Goal: Task Accomplishment & Management: Manage account settings

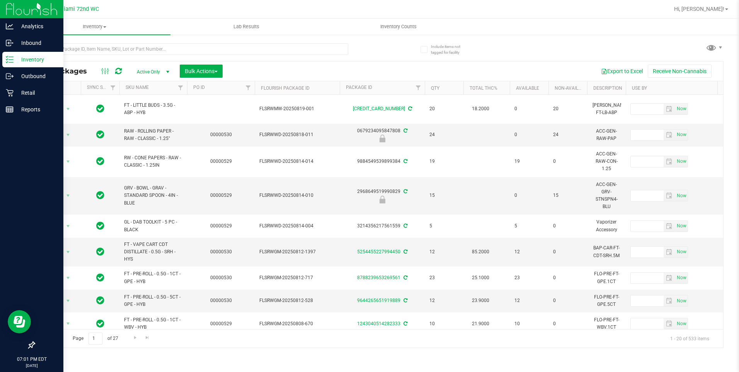
drag, startPoint x: 13, startPoint y: 56, endPoint x: 21, endPoint y: 56, distance: 7.7
click at [13, 56] on icon at bounding box center [10, 60] width 8 height 8
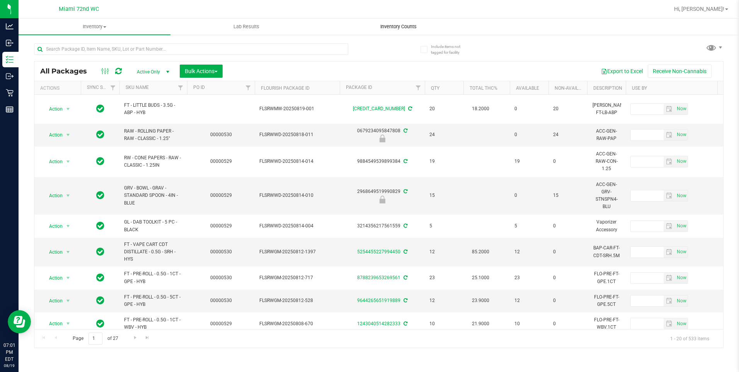
click at [386, 34] on uib-tab-heading "Inventory Counts" at bounding box center [398, 26] width 151 height 15
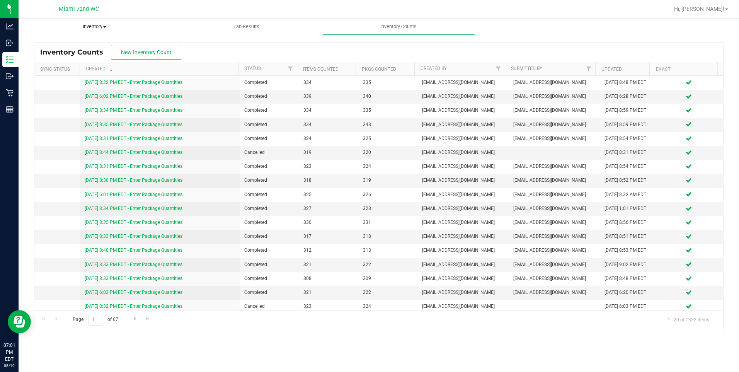
click at [103, 29] on span "Inventory" at bounding box center [94, 26] width 151 height 7
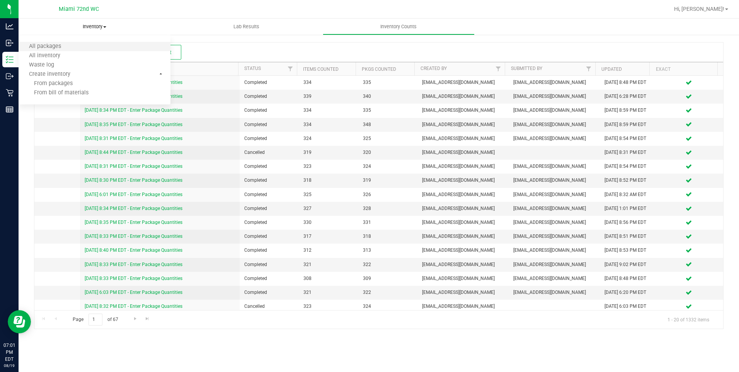
click at [100, 44] on li "All packages" at bounding box center [95, 46] width 152 height 9
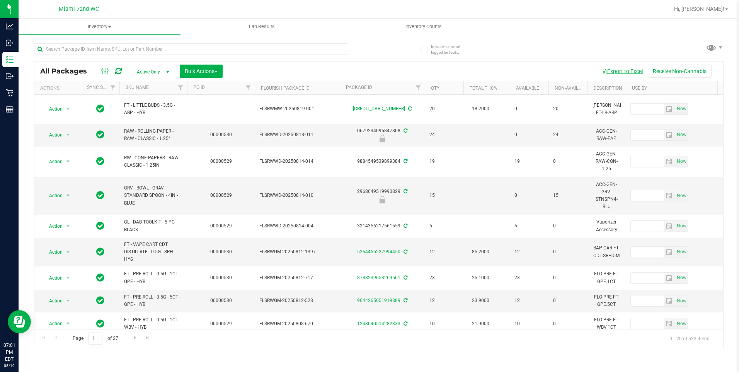
click at [631, 73] on button "Export to Excel" at bounding box center [622, 71] width 52 height 13
click at [488, 59] on div "All Packages Active Only Active Only Lab Samples Locked All External Internal B…" at bounding box center [378, 192] width 689 height 312
click at [275, 44] on input "text" at bounding box center [191, 49] width 314 height 12
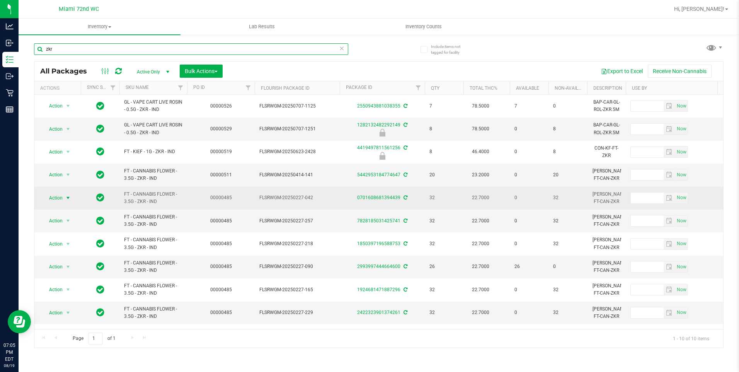
type input "zkr"
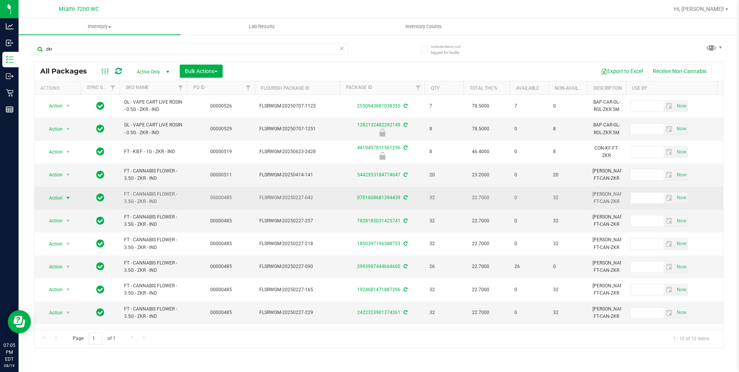
click at [63, 195] on span "select" at bounding box center [68, 197] width 10 height 11
click at [63, 198] on span "select" at bounding box center [68, 197] width 10 height 11
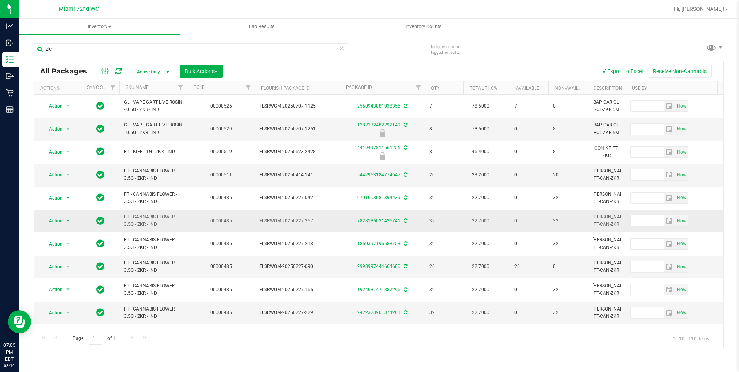
click at [68, 219] on span "select" at bounding box center [68, 221] width 6 height 6
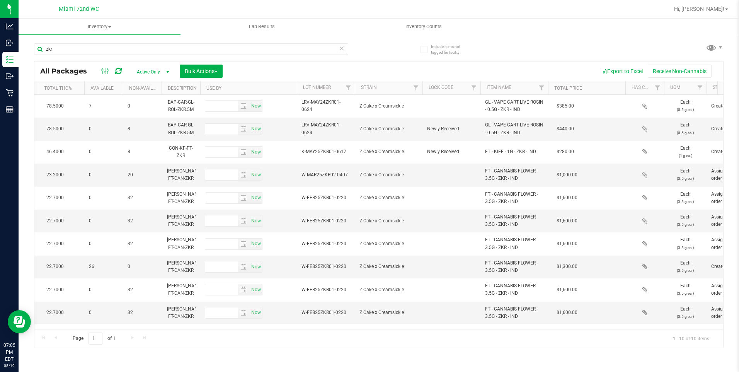
scroll to position [0, 456]
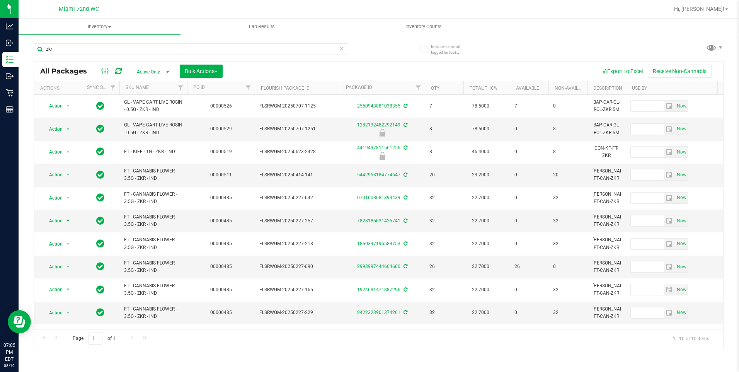
click at [151, 71] on span "Active Only" at bounding box center [151, 71] width 43 height 11
click at [153, 83] on li "Active Only" at bounding box center [151, 84] width 42 height 12
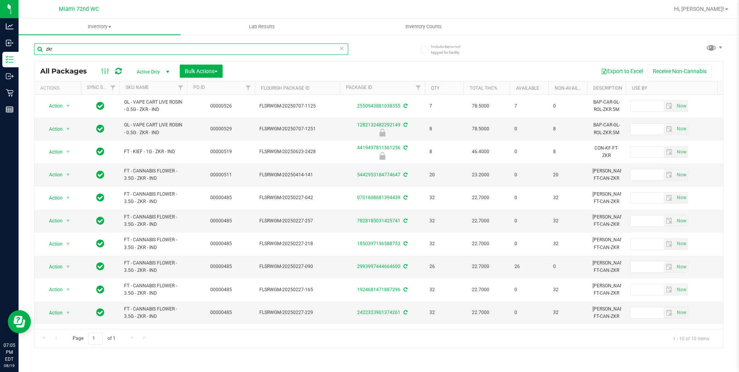
click at [94, 49] on input "zkr" at bounding box center [191, 49] width 314 height 12
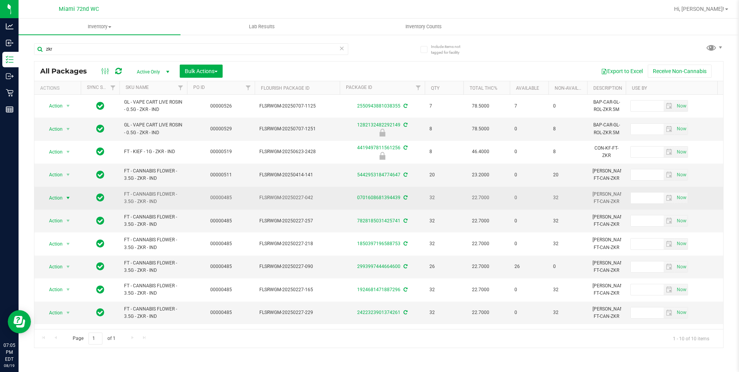
click at [58, 196] on span "Action" at bounding box center [52, 197] width 21 height 11
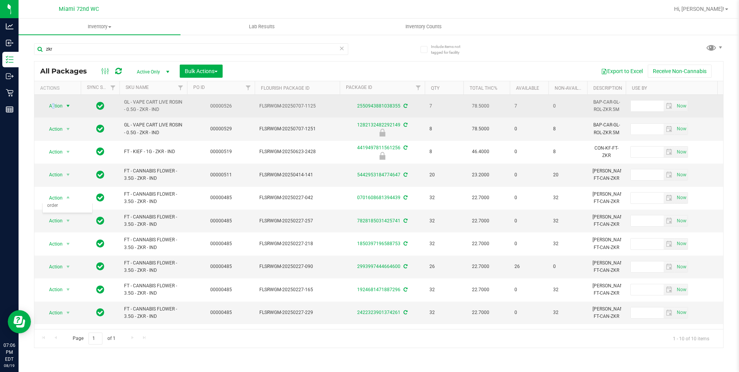
click at [54, 103] on span "Action" at bounding box center [52, 105] width 21 height 11
click at [54, 104] on span "Action" at bounding box center [52, 106] width 21 height 11
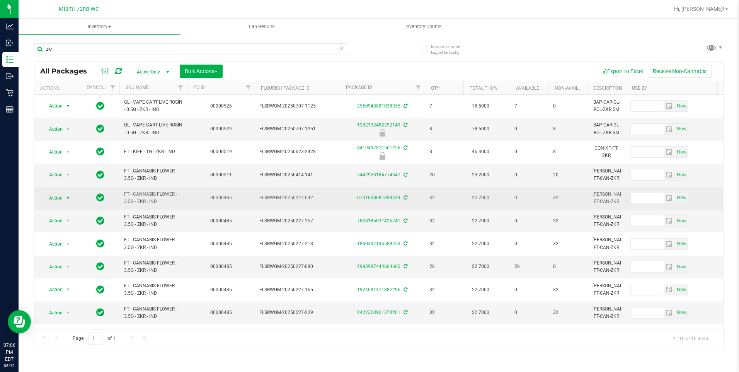
click at [61, 198] on span "Action" at bounding box center [52, 197] width 21 height 11
click at [161, 195] on span "FT - CANNABIS FLOWER - 3.5G - ZKR - IND" at bounding box center [153, 198] width 58 height 15
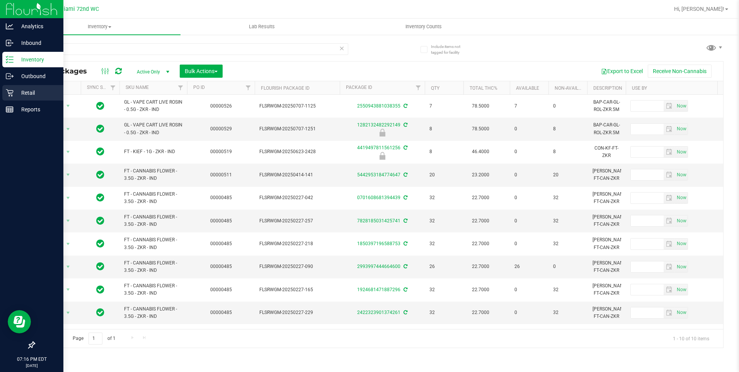
click at [11, 96] on icon at bounding box center [10, 93] width 8 height 8
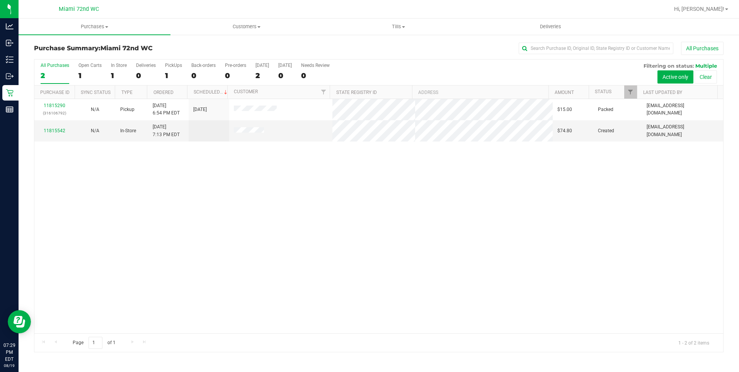
click at [396, 226] on div "11815290 (316106792) N/A Pickup [DATE] 6:54 PM EDT 8/19/2025 $15.00 Packed [EMA…" at bounding box center [378, 216] width 689 height 234
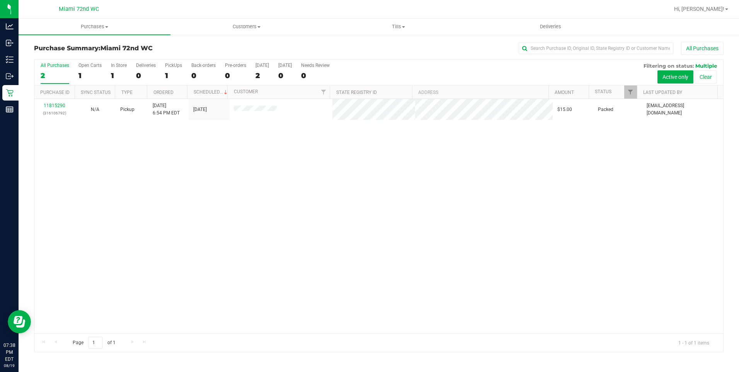
click at [291, 176] on div "11815290 (316106792) N/A Pickup [DATE] 6:54 PM EDT 8/19/2025 $15.00 Packed [EMA…" at bounding box center [378, 216] width 689 height 234
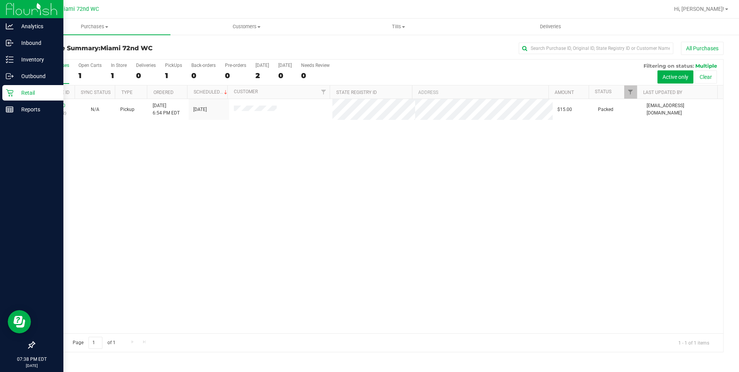
click at [10, 89] on icon at bounding box center [10, 93] width 8 height 8
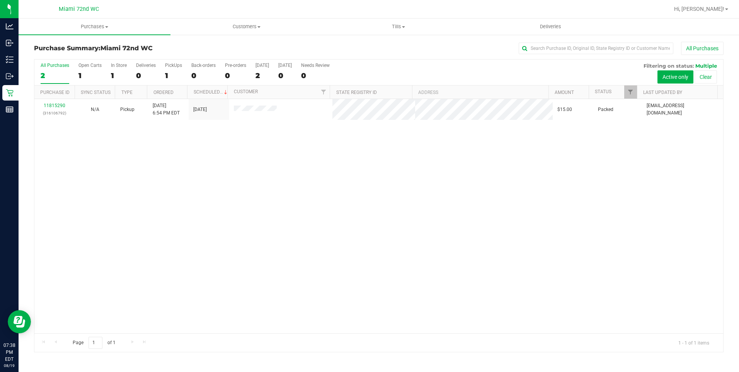
click at [283, 225] on div "11815290 (316106792) N/A Pickup [DATE] 6:54 PM EDT 8/19/2025 $15.00 Packed [EMA…" at bounding box center [378, 216] width 689 height 234
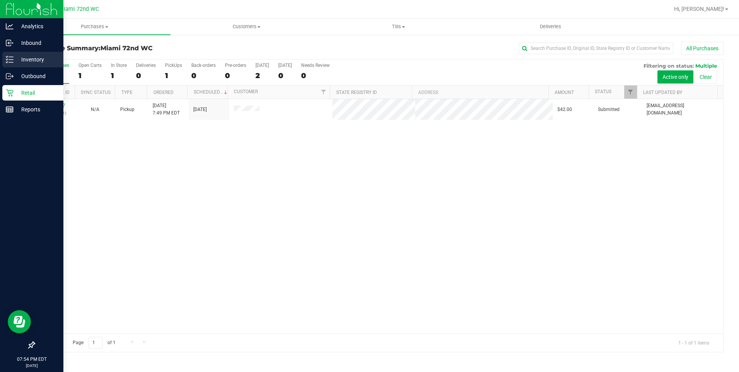
click at [10, 59] on icon at bounding box center [10, 60] width 8 height 8
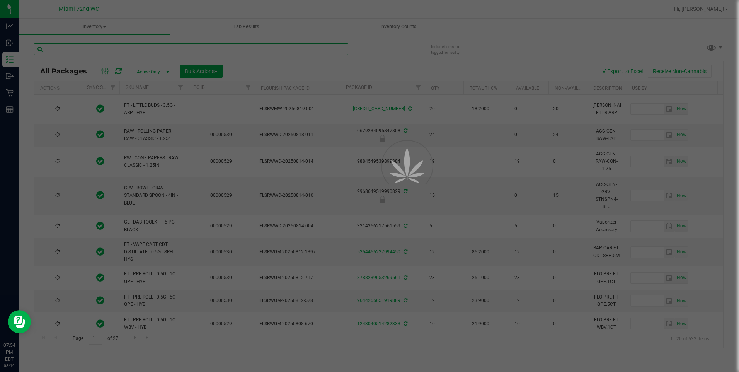
click at [203, 49] on input "text" at bounding box center [191, 49] width 314 height 12
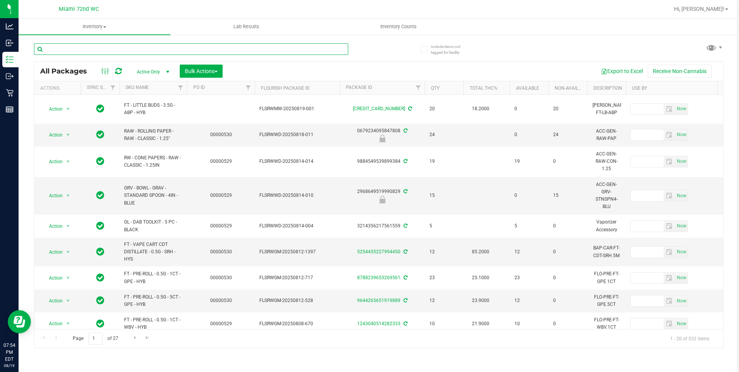
click at [196, 50] on input "text" at bounding box center [191, 49] width 314 height 12
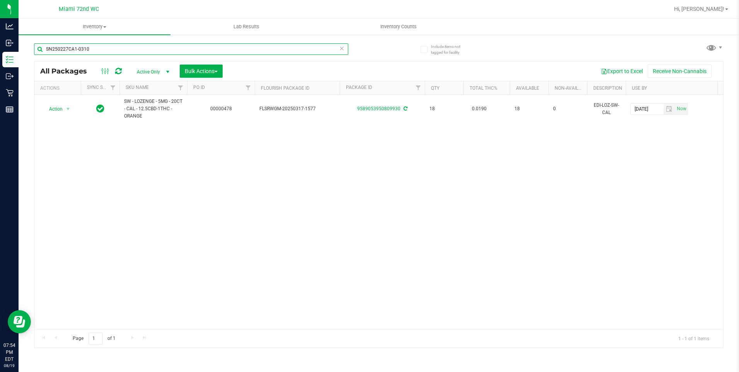
type input "SN250227CA1-0310"
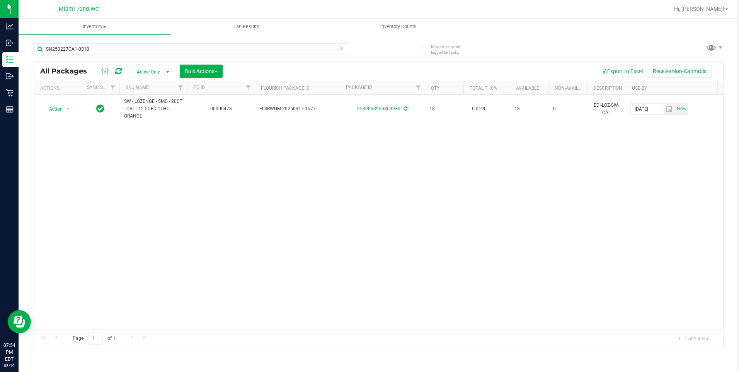
click at [342, 47] on icon at bounding box center [341, 47] width 5 height 9
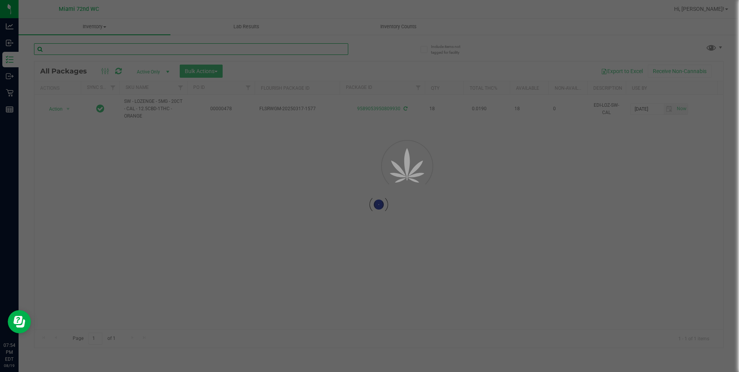
click at [206, 49] on input "text" at bounding box center [191, 49] width 314 height 12
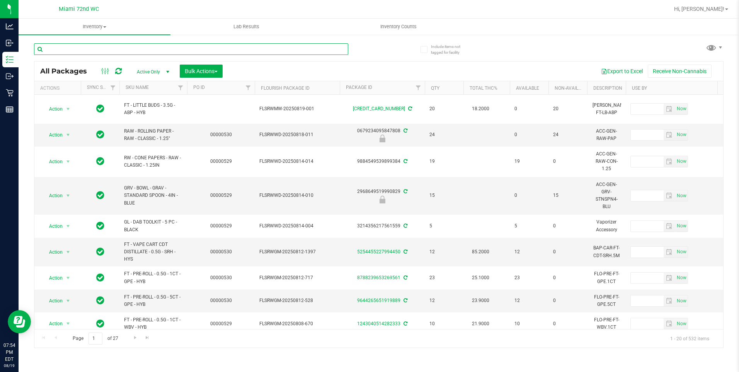
click at [168, 50] on input "text" at bounding box center [191, 49] width 314 height 12
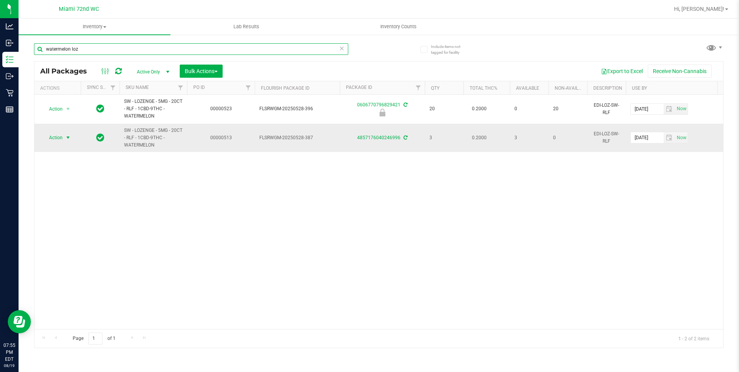
type input "watermelon loz"
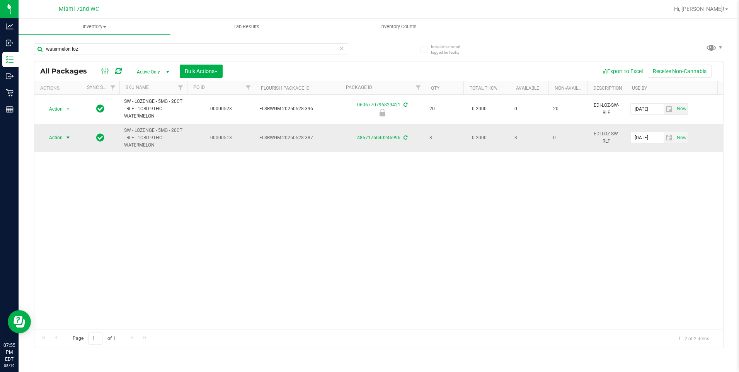
click at [65, 138] on span "select" at bounding box center [68, 137] width 6 height 6
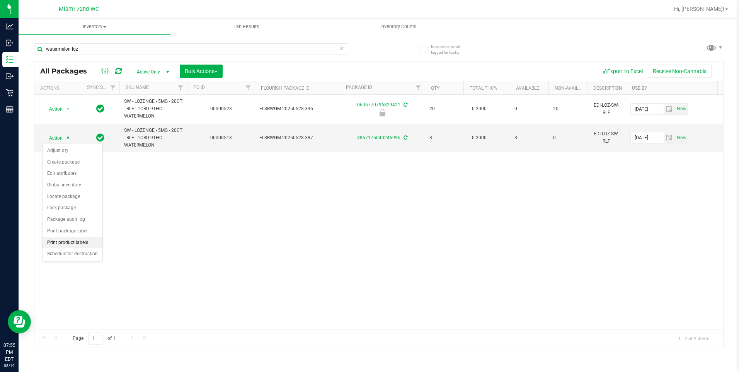
click at [73, 239] on li "Print product labels" at bounding box center [73, 243] width 60 height 12
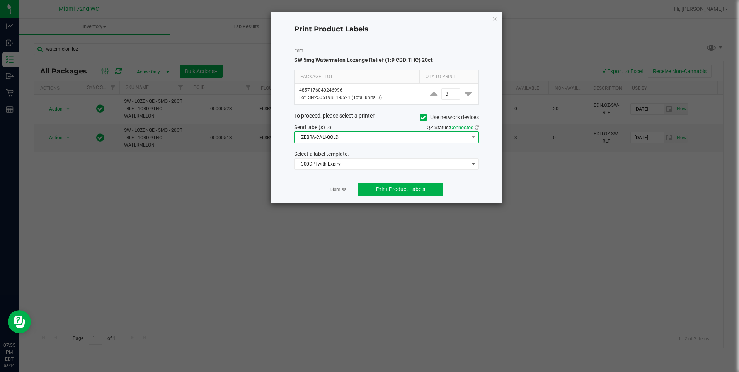
click at [386, 139] on span "ZEBRA-CALI-GOLD" at bounding box center [381, 137] width 174 height 11
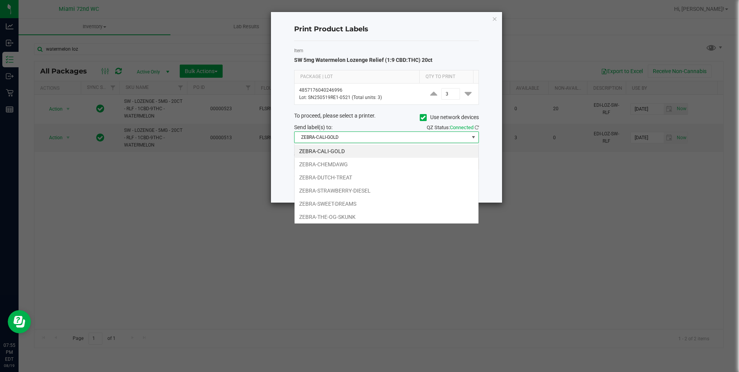
scroll to position [12, 185]
click at [364, 198] on li "ZEBRA-SWEET-DREAMS" at bounding box center [386, 203] width 184 height 13
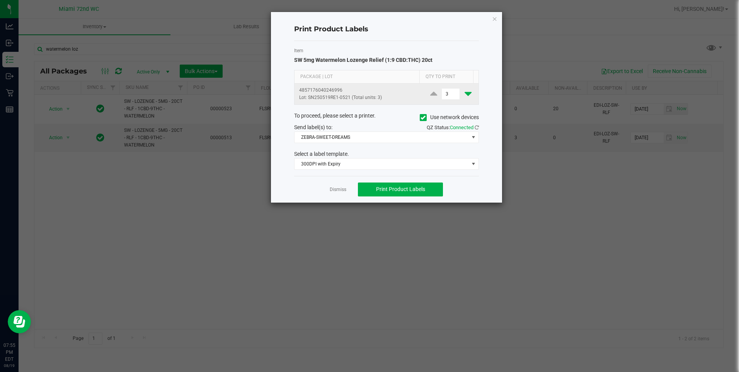
click at [464, 94] on icon at bounding box center [467, 94] width 7 height 10
type input "2"
click at [407, 188] on span "Print Product Labels" at bounding box center [400, 189] width 49 height 6
click at [341, 189] on link "Dismiss" at bounding box center [338, 189] width 17 height 7
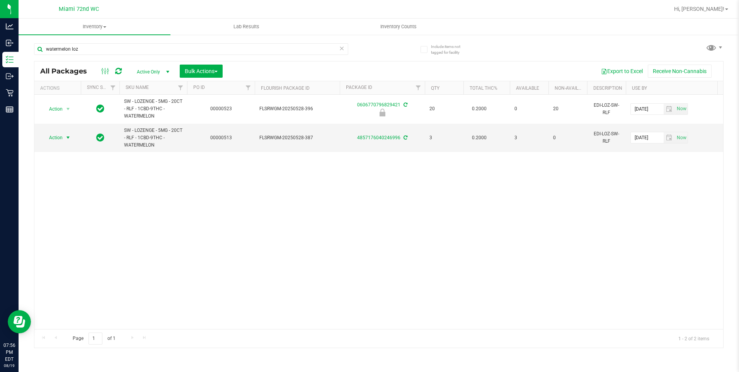
click at [470, 197] on div "Action Action Edit attributes Global inventory Locate package Package audit log…" at bounding box center [378, 212] width 689 height 234
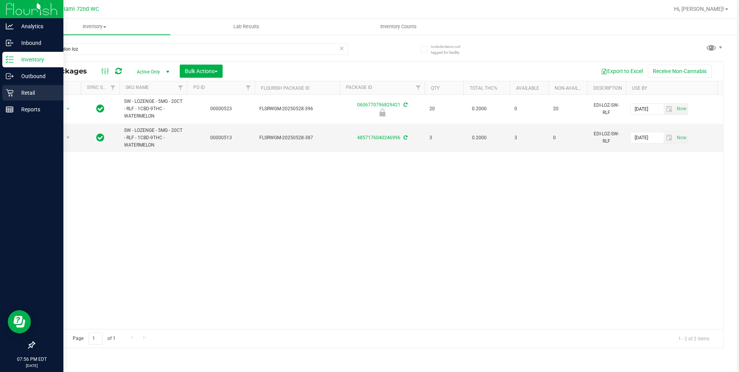
click at [16, 92] on p "Retail" at bounding box center [37, 92] width 46 height 9
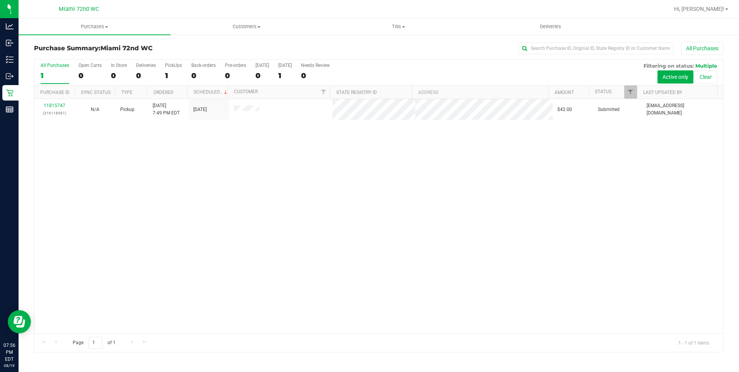
click at [409, 150] on div "11815747 (316118981) N/A Pickup [DATE] 7:49 PM EDT 8/20/2025 $42.00 Submitted […" at bounding box center [378, 216] width 689 height 234
click at [213, 178] on div "11815747 (316118981) N/A Pickup [DATE] 7:49 PM EDT 8/20/2025 $42.00 Submitted […" at bounding box center [378, 216] width 689 height 234
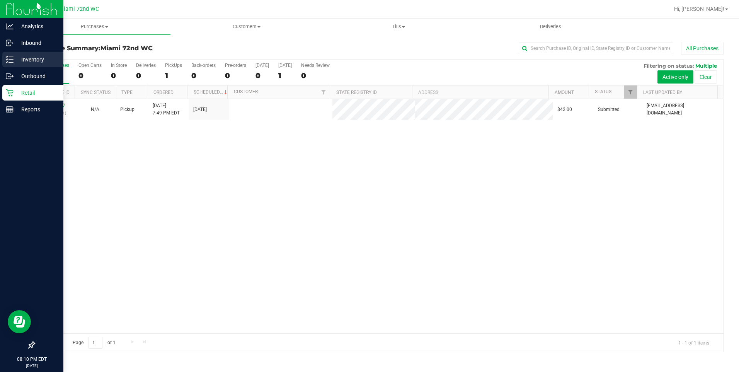
click at [9, 61] on icon at bounding box center [10, 60] width 8 height 8
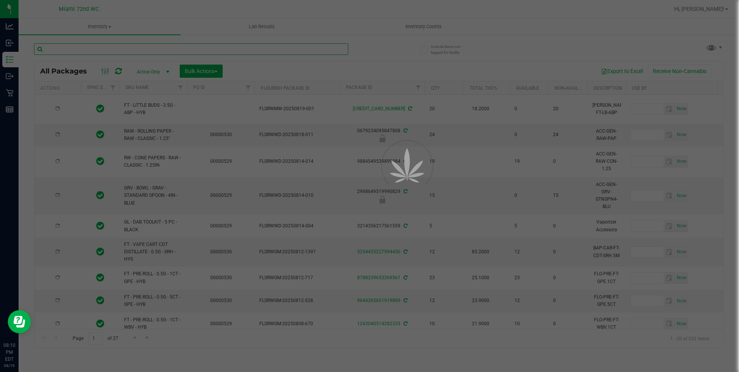
click at [168, 51] on input "text" at bounding box center [191, 49] width 314 height 12
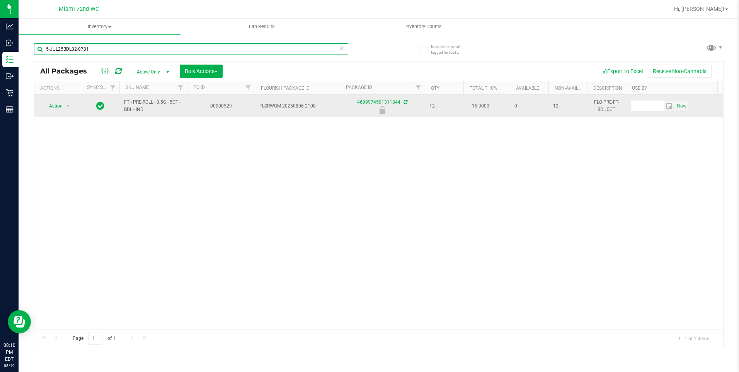
type input "5-JUL25BDL02-0731"
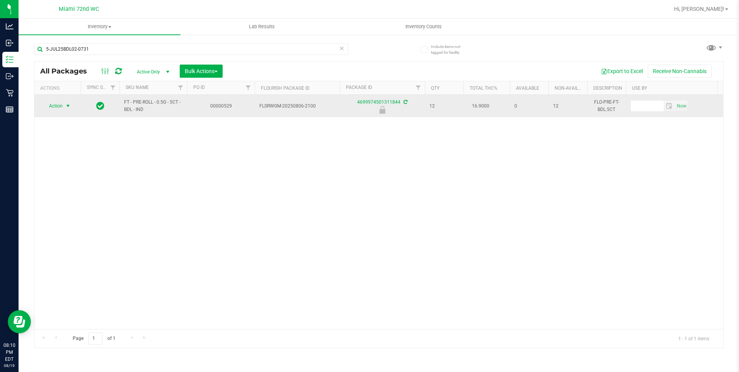
click at [61, 106] on span "Action" at bounding box center [52, 105] width 21 height 11
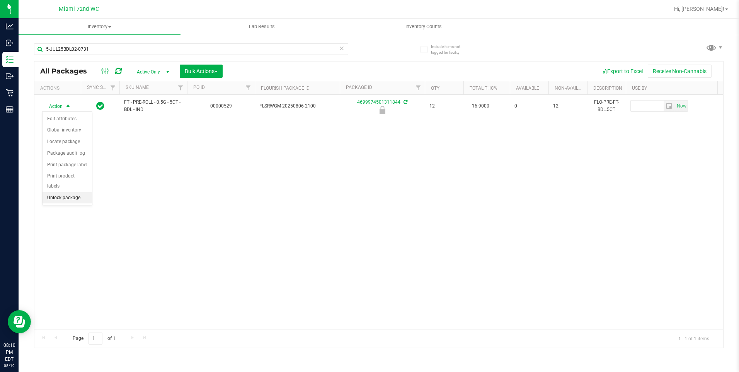
click at [71, 192] on li "Unlock package" at bounding box center [67, 198] width 49 height 12
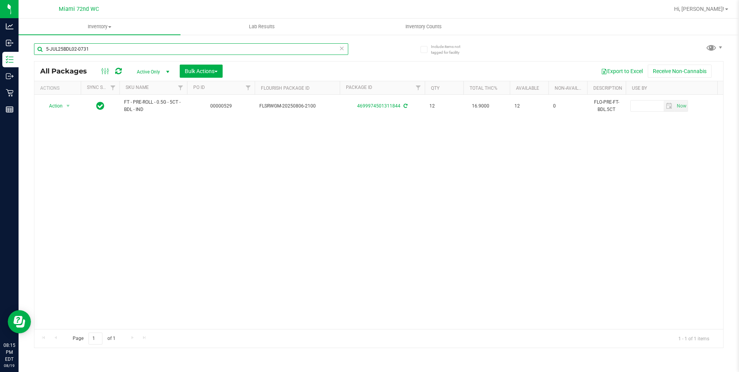
click at [105, 47] on input "5-JUL25BDL02-0731" at bounding box center [191, 49] width 314 height 12
click at [107, 46] on input "WX-SEP24LMZ01-0910" at bounding box center [191, 49] width 314 height 12
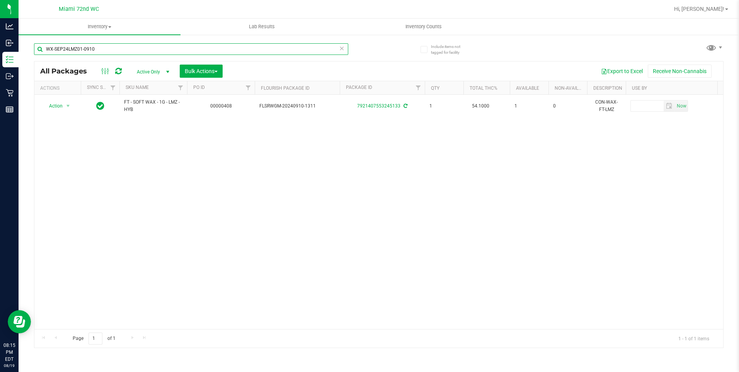
click at [107, 46] on input "WX-SEP24LMZ01-0910" at bounding box center [191, 49] width 314 height 12
click at [104, 46] on input "WX-SEP24LMZ01-0910" at bounding box center [191, 49] width 314 height 12
type input "WX-SEP24LMZ01-0910"
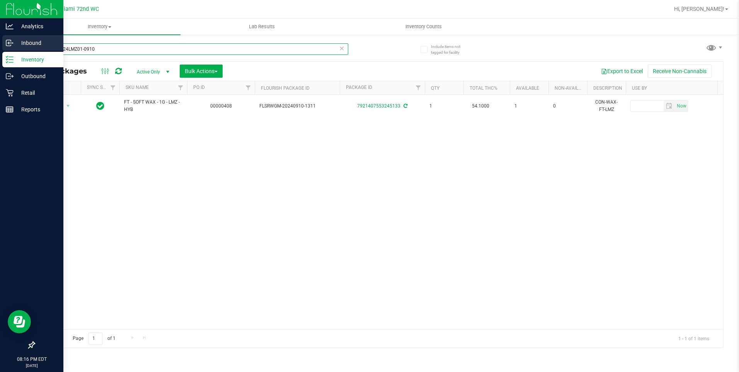
drag, startPoint x: 146, startPoint y: 46, endPoint x: 0, endPoint y: 46, distance: 146.1
click at [0, 46] on html "Analytics Inbound Inventory Outbound Retail Reports 08:16 PM EDT [DATE] 08/19 M…" at bounding box center [369, 186] width 739 height 372
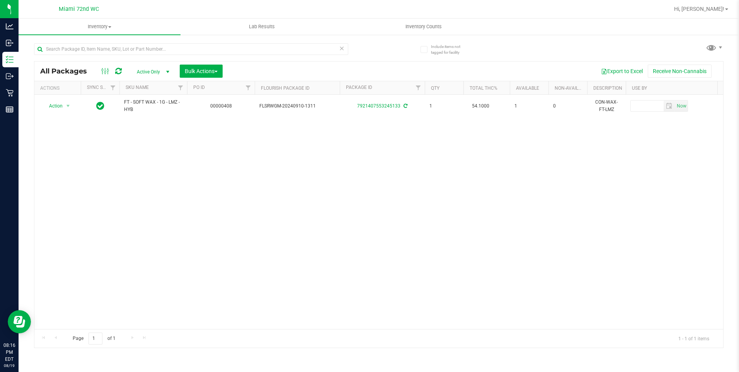
click at [216, 152] on div "Action Action Adjust qty Create package Edit attributes Global inventory Locate…" at bounding box center [378, 212] width 689 height 234
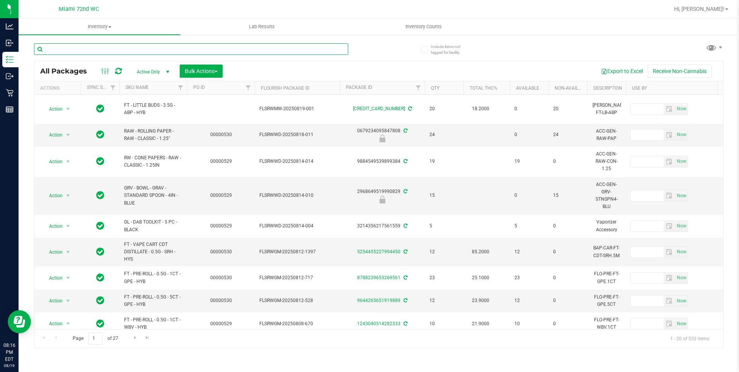
click at [110, 51] on input "text" at bounding box center [191, 49] width 314 height 12
paste input "WX-SEP24LMZ01-0910"
type input "WX-SEP24LMZ01-0910"
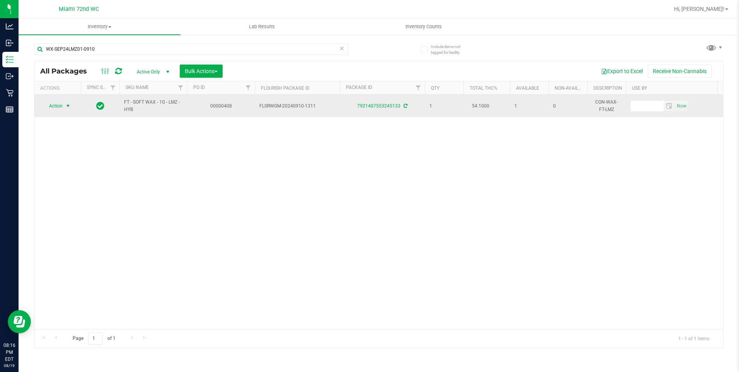
click at [63, 104] on span "Action" at bounding box center [52, 105] width 21 height 11
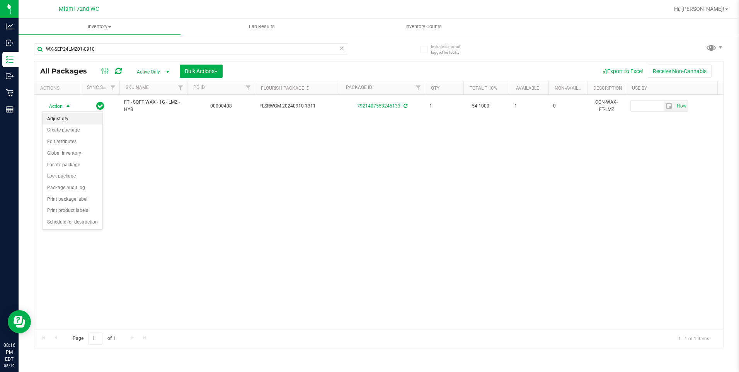
click at [81, 121] on li "Adjust qty" at bounding box center [73, 119] width 60 height 12
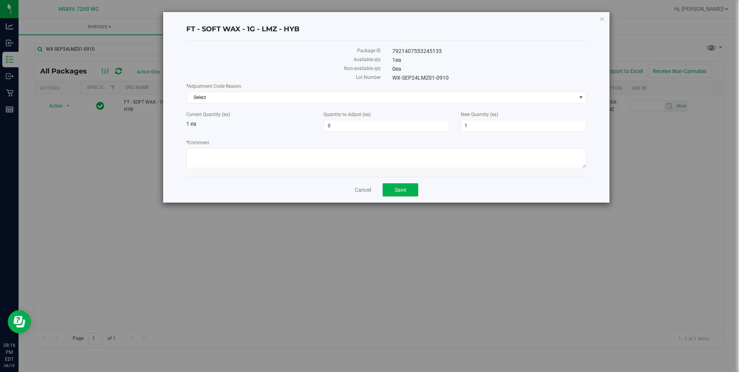
click at [344, 118] on div "Quantity to Adjust (ea) 0 0" at bounding box center [386, 121] width 137 height 20
click at [346, 120] on span "0 0" at bounding box center [386, 126] width 126 height 12
type input "01"
type input "1"
type input "2"
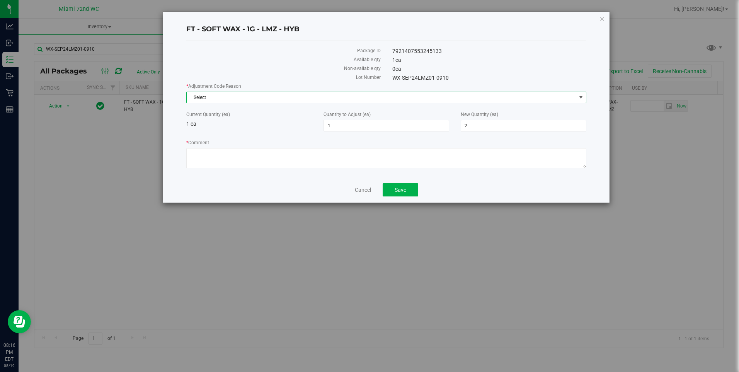
click at [322, 94] on span "Select" at bounding box center [381, 97] width 389 height 11
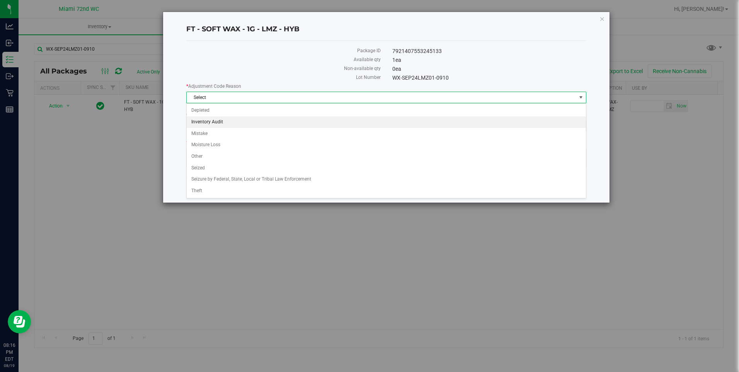
click at [222, 123] on li "Inventory Audit" at bounding box center [386, 122] width 399 height 12
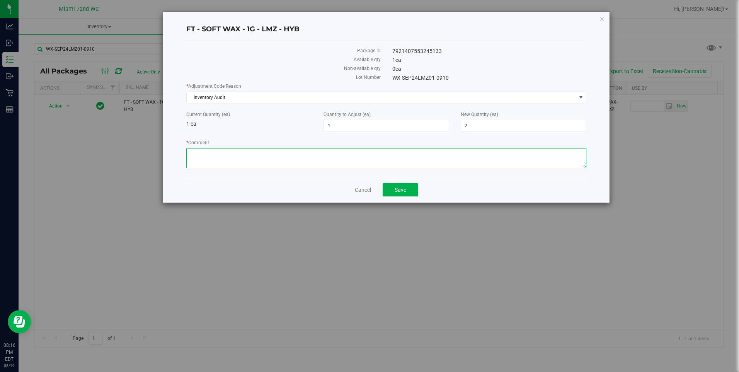
click at [217, 163] on textarea "* Comment" at bounding box center [386, 158] width 400 height 20
type textarea "BioTrack Error. Adjusting to correct quantity."
click at [412, 192] on button "Save" at bounding box center [401, 189] width 36 height 13
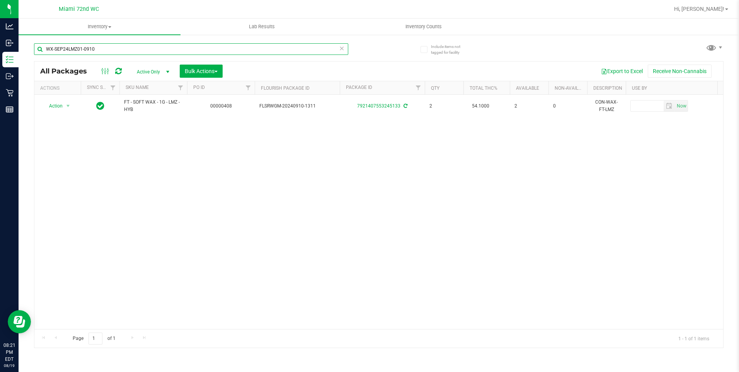
click at [111, 51] on input "WX-SEP24LMZ01-0910" at bounding box center [191, 49] width 314 height 12
click at [111, 51] on input "9744844101547624" at bounding box center [191, 49] width 314 height 12
click at [111, 50] on input "9744844101547624" at bounding box center [191, 49] width 314 height 12
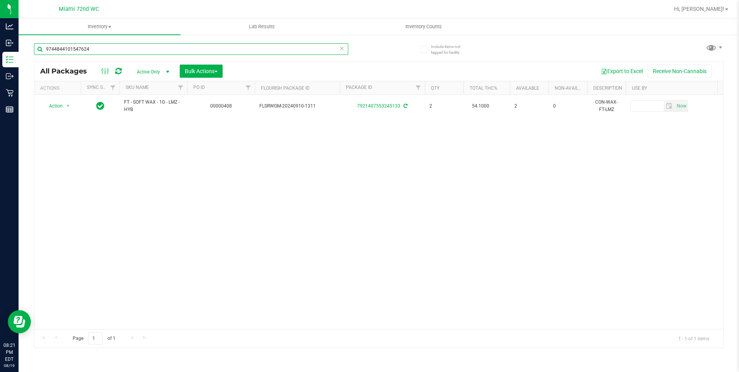
click at [111, 50] on input "9744844101547624" at bounding box center [191, 49] width 314 height 12
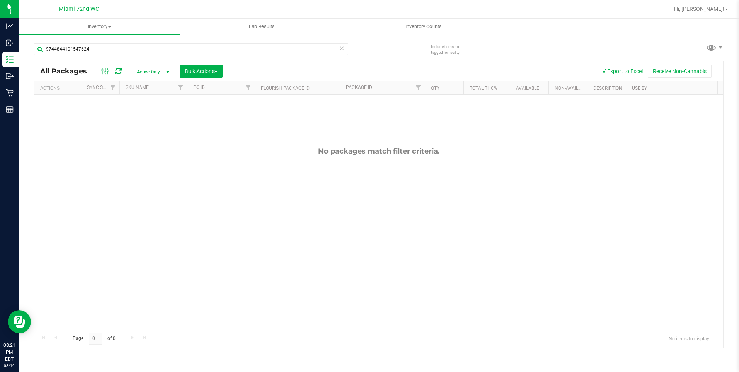
click at [184, 170] on div "No packages match filter criteria." at bounding box center [378, 238] width 689 height 286
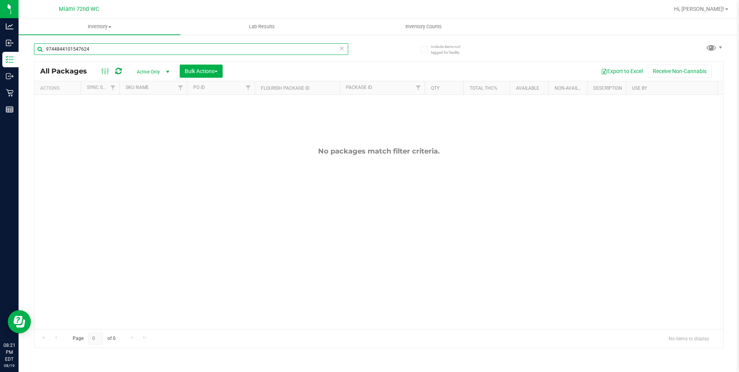
click at [131, 51] on input "9744844101547624" at bounding box center [191, 49] width 314 height 12
click at [131, 48] on input "9744844101547624" at bounding box center [191, 49] width 314 height 12
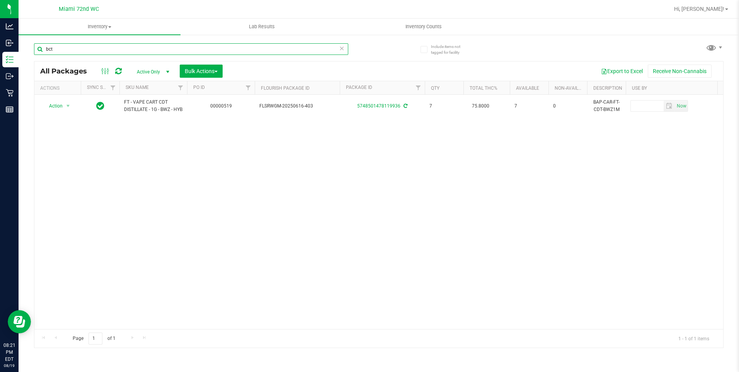
type input "bct"
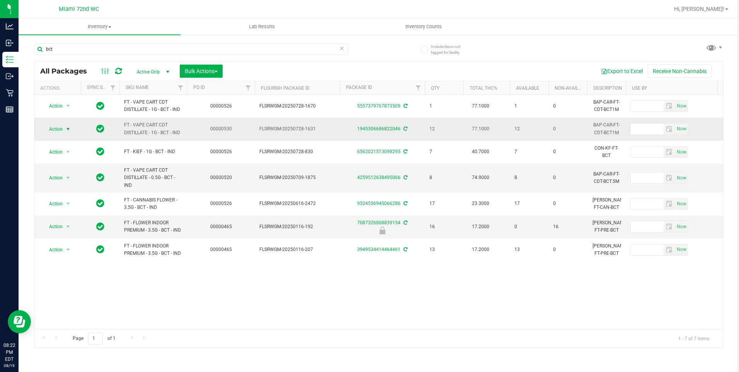
click at [67, 127] on span "select" at bounding box center [68, 129] width 6 height 6
click at [66, 197] on li "Lock package" at bounding box center [73, 200] width 60 height 12
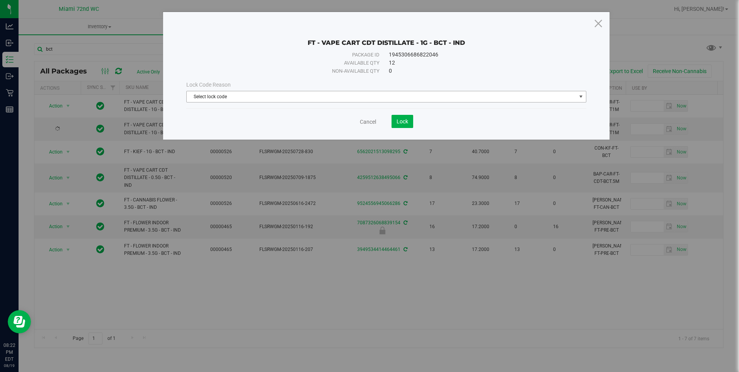
click at [281, 95] on span "Select lock code" at bounding box center [381, 96] width 389 height 11
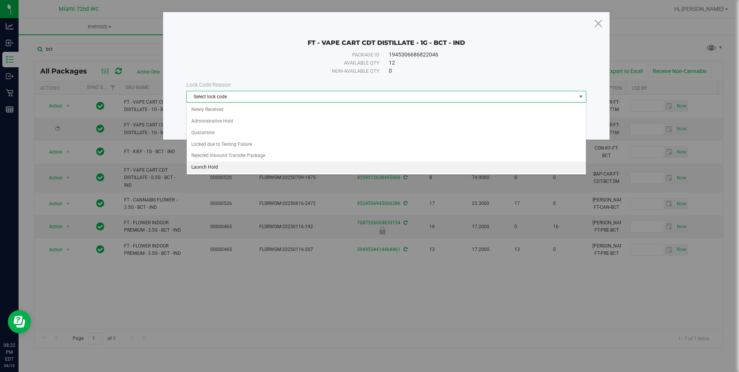
click at [215, 169] on li "Launch Hold" at bounding box center [386, 168] width 399 height 12
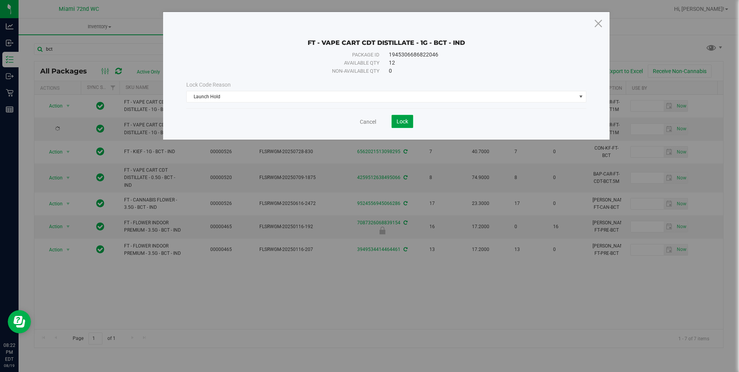
click at [405, 119] on span "Lock" at bounding box center [402, 121] width 12 height 6
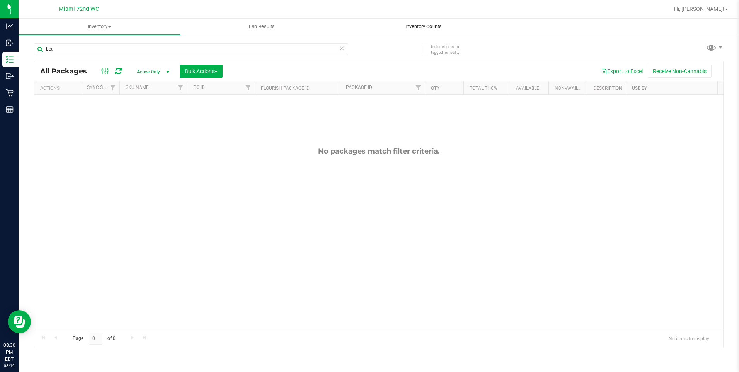
click at [430, 31] on uib-tab-heading "Inventory Counts" at bounding box center [423, 26] width 161 height 15
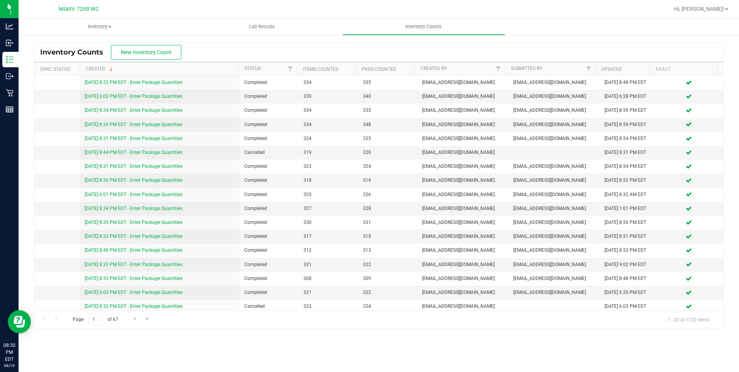
click at [160, 41] on div "Inventory Counts New Inventory Count Sync Status Created Status Items Counted P…" at bounding box center [379, 185] width 720 height 303
click at [160, 46] on button "New Inventory Count" at bounding box center [146, 52] width 70 height 15
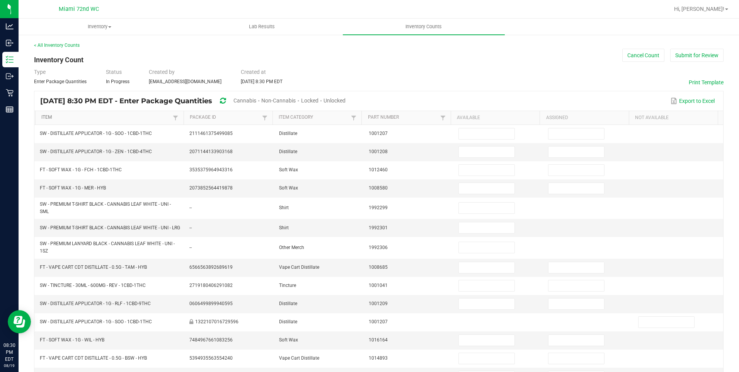
click at [104, 118] on link "Item" at bounding box center [105, 117] width 129 height 6
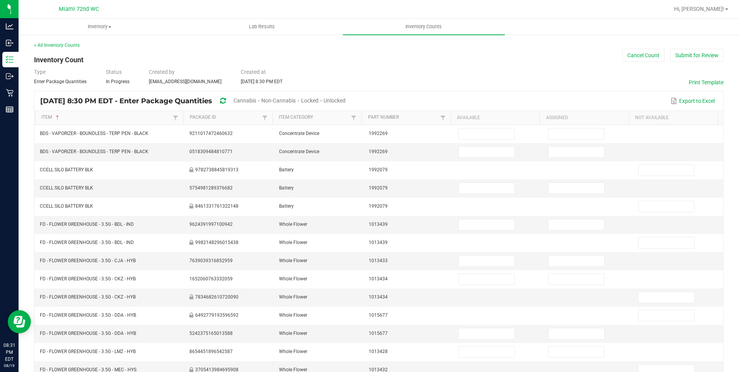
click at [345, 96] on div "Unlocked" at bounding box center [334, 101] width 22 height 14
click at [345, 98] on span "Unlocked" at bounding box center [334, 100] width 22 height 6
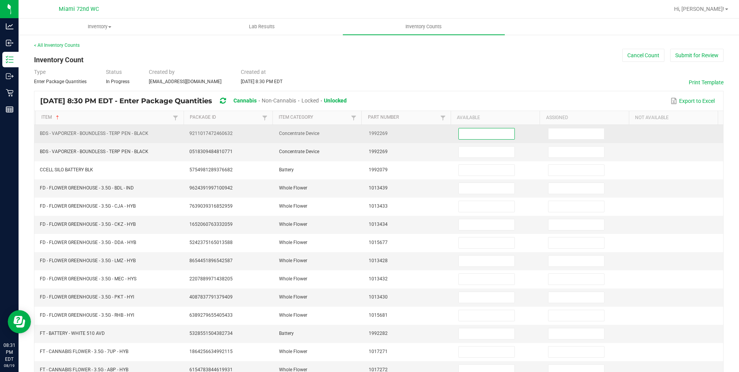
click at [487, 134] on input at bounding box center [487, 133] width 56 height 11
click at [492, 134] on input at bounding box center [487, 133] width 56 height 11
type input "2"
type input "1"
type input "5"
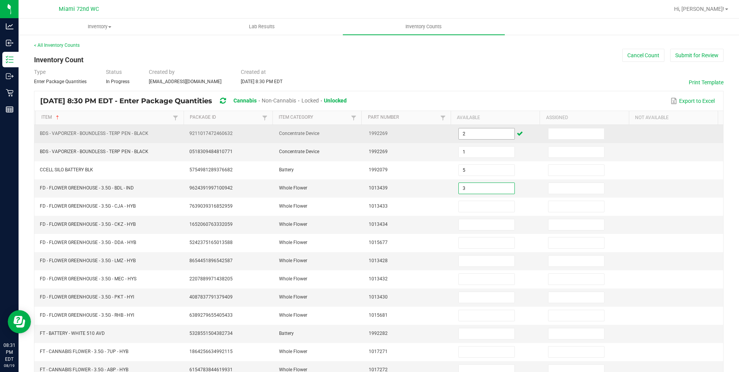
type input "3"
type input "1"
type input "8"
type input "11"
type input "17"
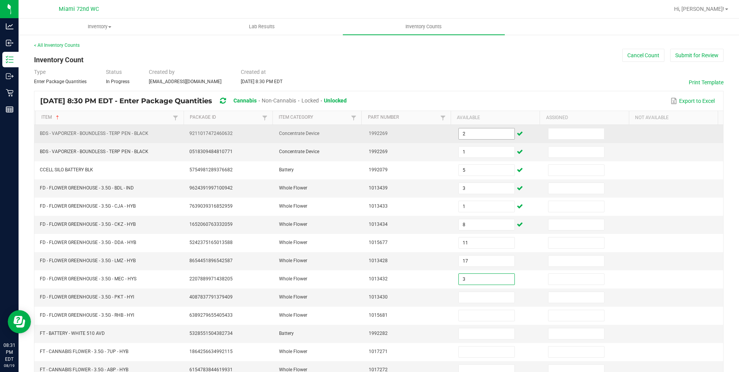
type input "3"
type input "7"
type input "5"
type input "8"
type input "15"
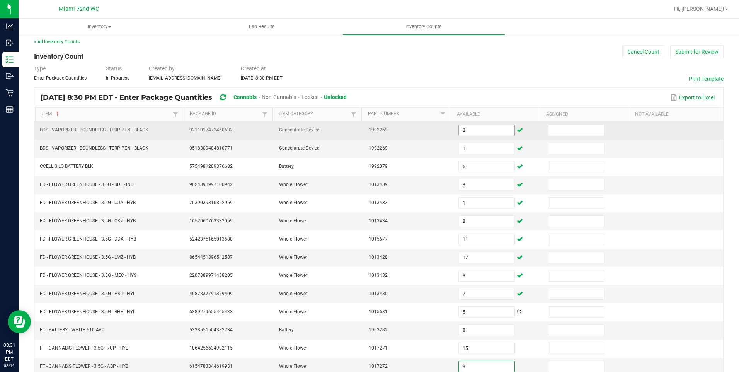
type input "3"
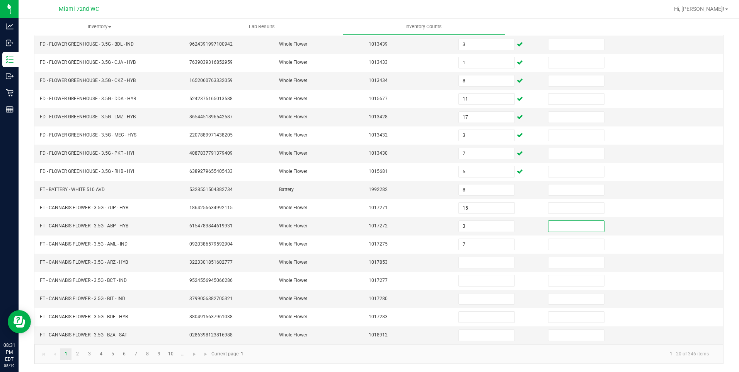
type input "7"
type input "8"
type input "17"
type input "14"
type input "15"
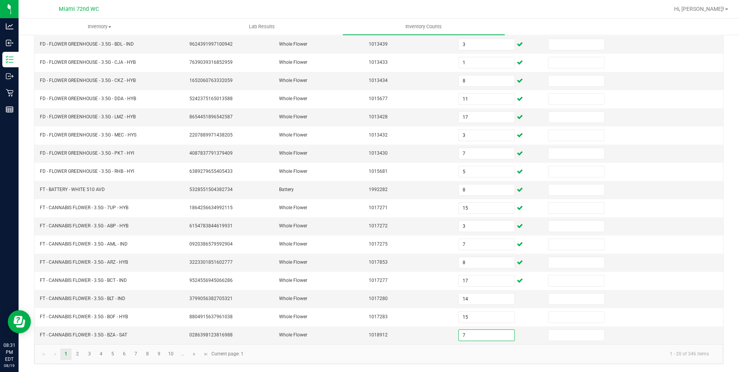
type input "7"
click at [78, 354] on link "2" at bounding box center [77, 354] width 11 height 12
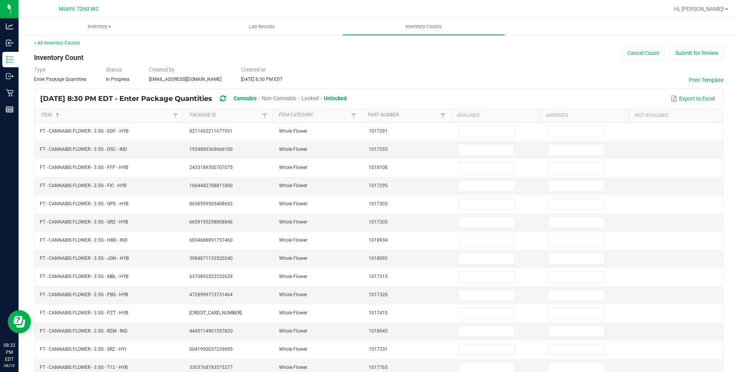
scroll to position [0, 0]
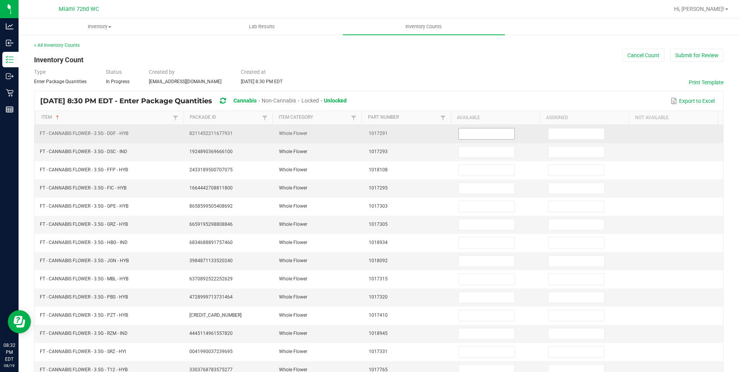
click at [482, 134] on input at bounding box center [487, 133] width 56 height 11
type input "17"
type input "14"
type input "16"
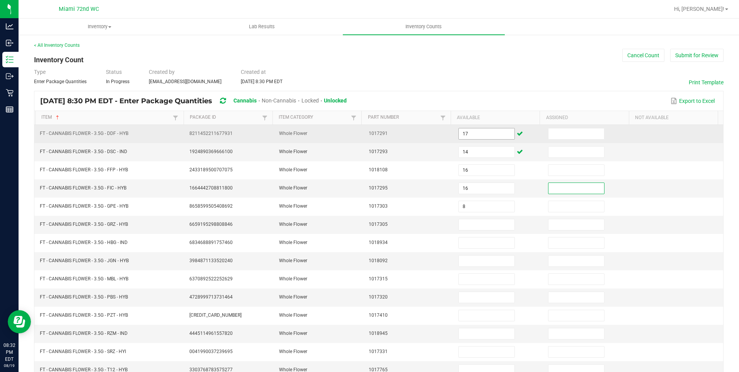
type input "8"
type input "7"
type input "17"
type input "9"
type input "10"
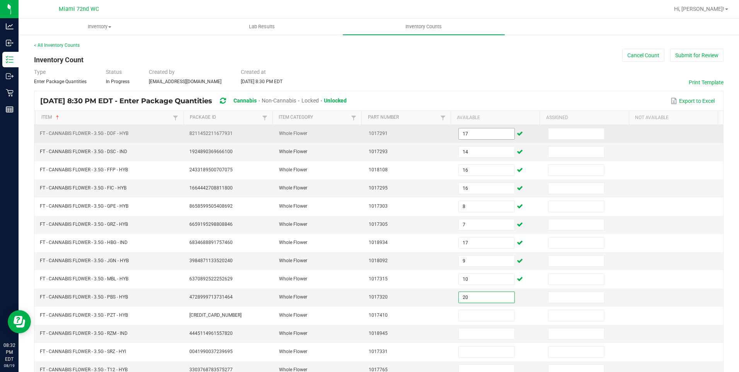
type input "20"
type input "18"
type input "20"
type input "10"
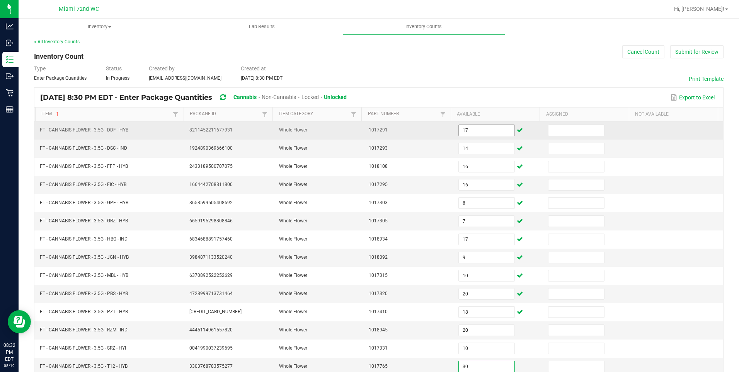
type input "30"
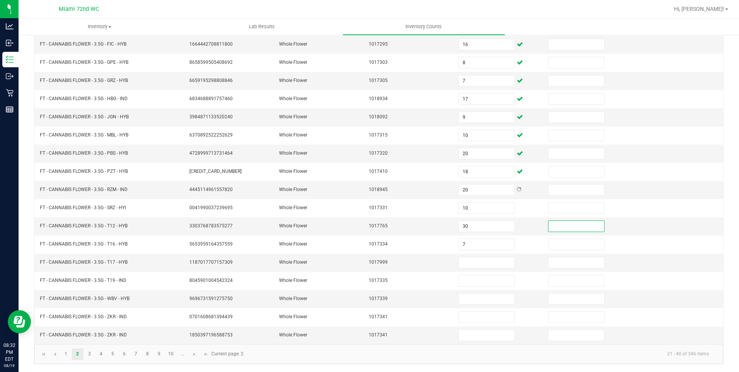
type input "7"
type input "19"
type input "15"
type input "14"
type input "32"
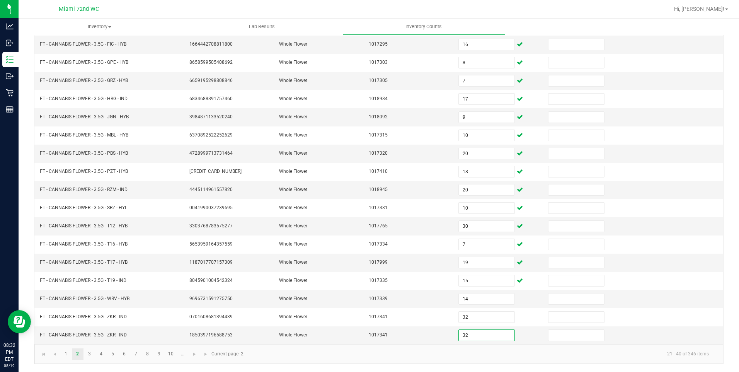
type input "32"
click at [90, 353] on link "3" at bounding box center [89, 354] width 11 height 12
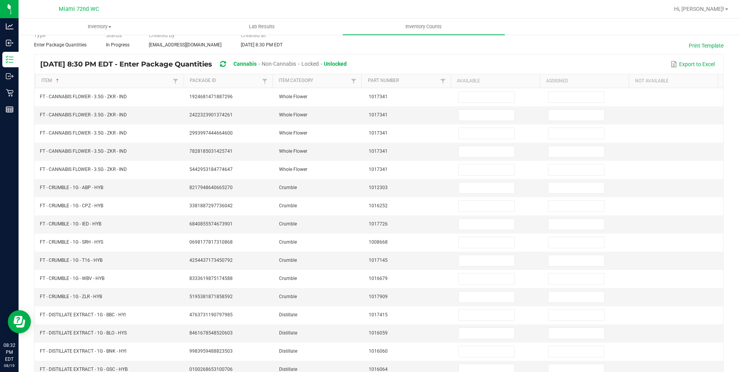
scroll to position [0, 0]
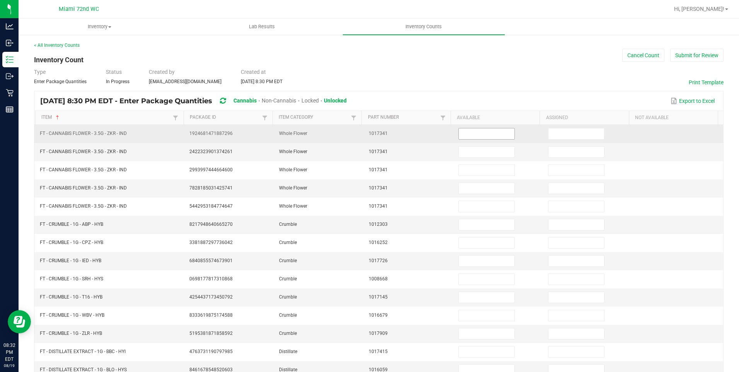
click at [488, 136] on input at bounding box center [487, 133] width 56 height 11
type input "32"
type input "26"
type input "32"
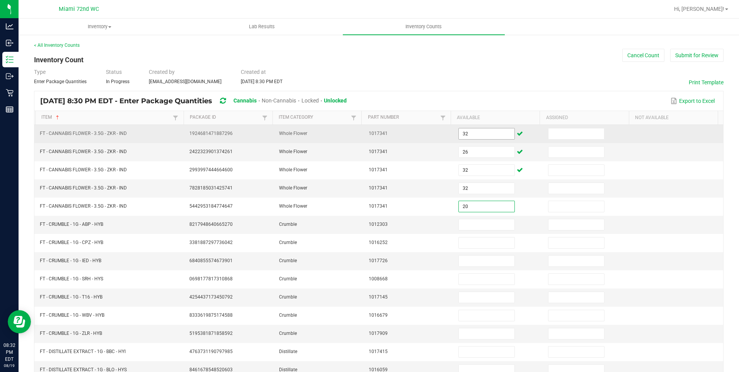
type input "20"
type input "1"
type input "2"
type input "7"
type input "1"
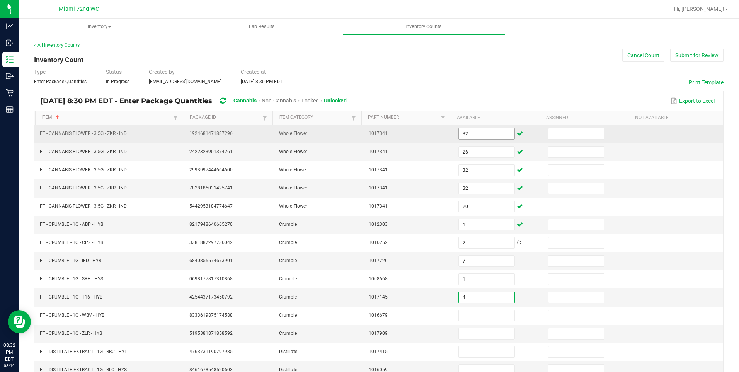
type input "4"
type input "5"
type input "2"
type input "3"
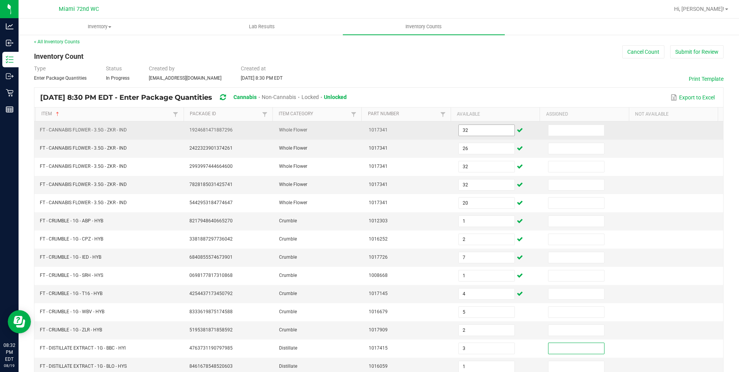
type input "1"
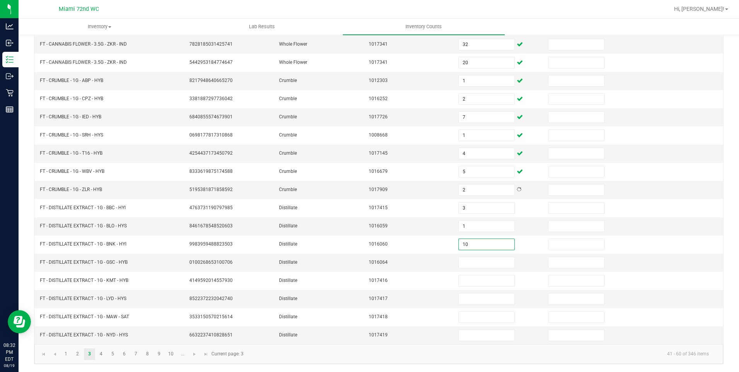
type input "10"
type input "4"
type input "6"
type input "3"
type input "1"
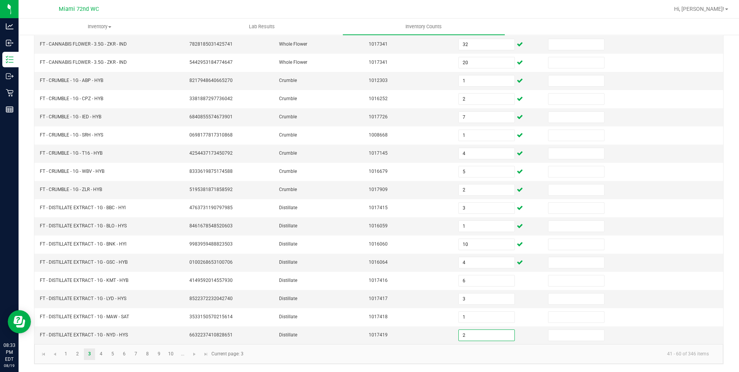
type input "2"
click at [101, 354] on link "4" at bounding box center [100, 354] width 11 height 12
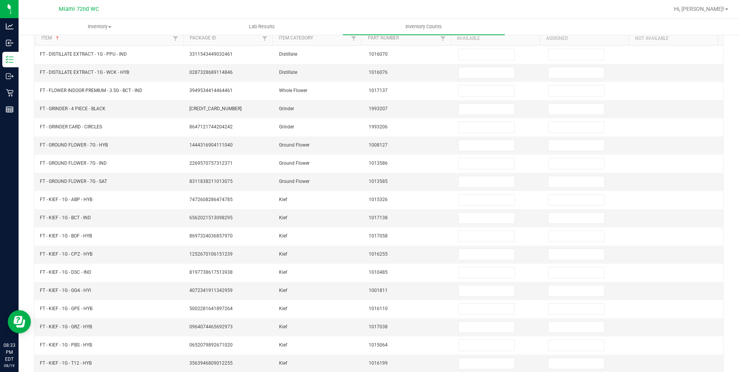
scroll to position [0, 0]
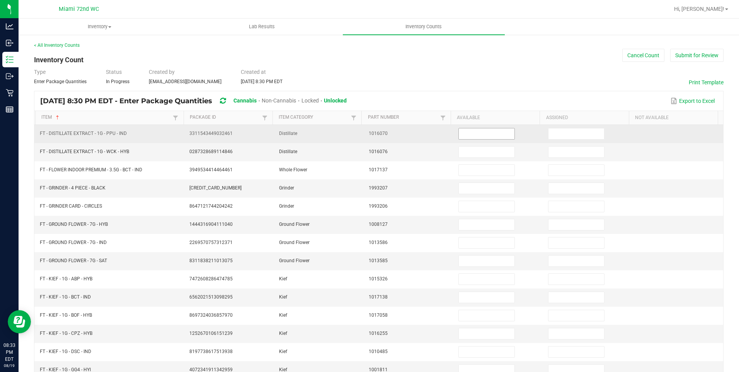
click at [482, 133] on input at bounding box center [487, 133] width 56 height 11
type input "6"
type input "9"
type input "13"
type input "5"
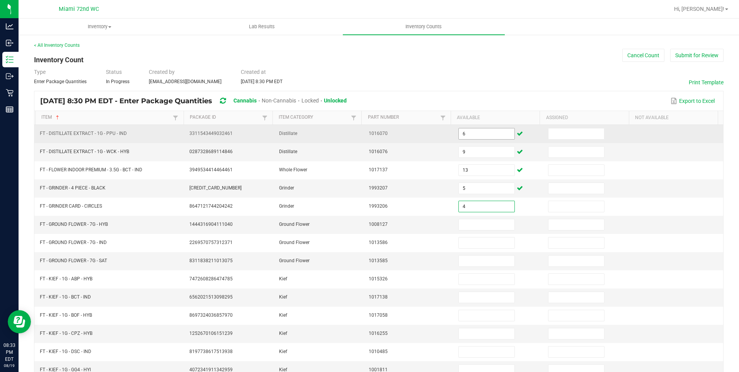
type input "4"
type input "1"
type input "18"
type input "3"
type input "6"
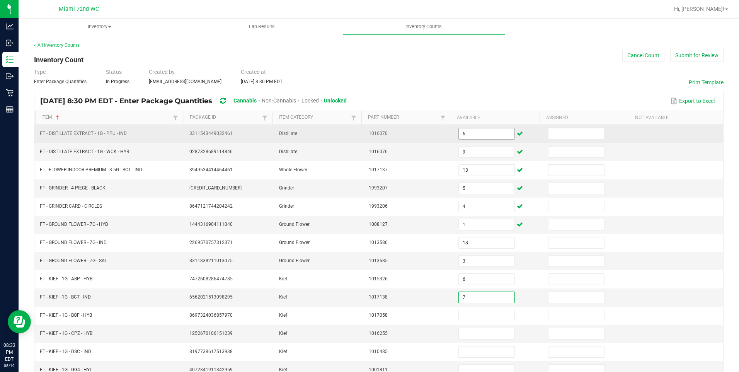
type input "7"
type input "6"
type input "2"
type input "1"
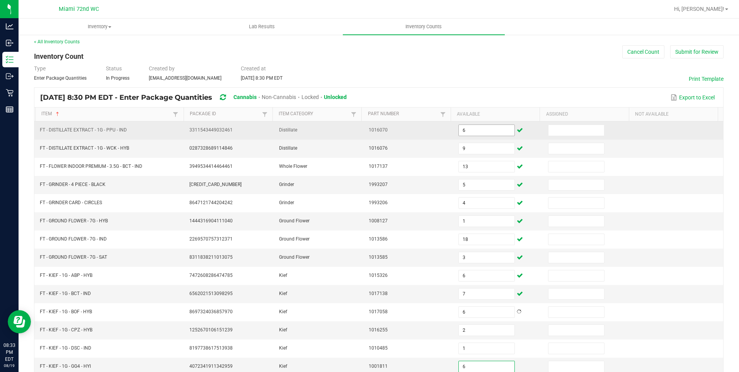
type input "6"
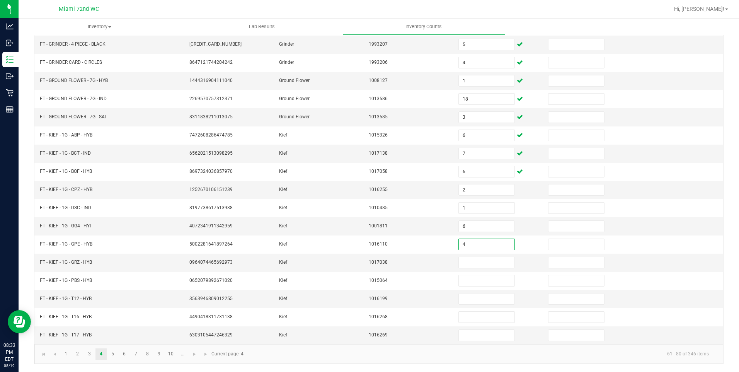
type input "4"
type input "8"
type input "7"
type input "2"
type input "5"
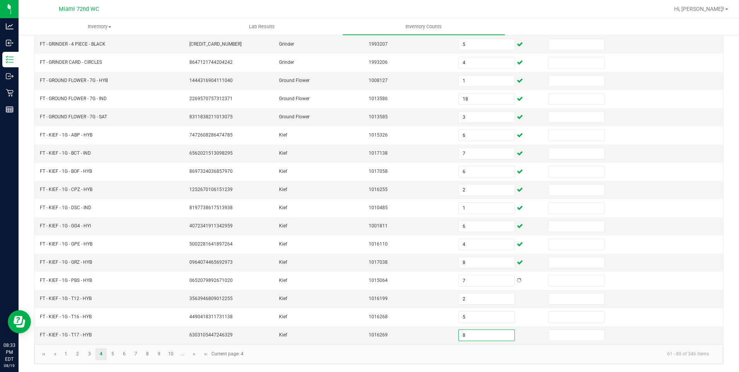
type input "8"
click at [112, 354] on link "5" at bounding box center [112, 354] width 11 height 12
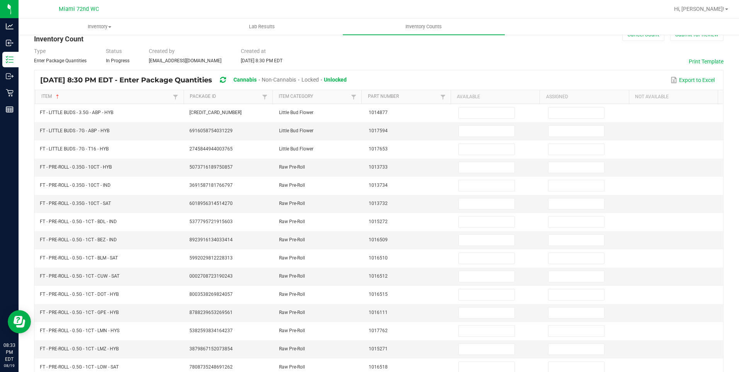
scroll to position [0, 0]
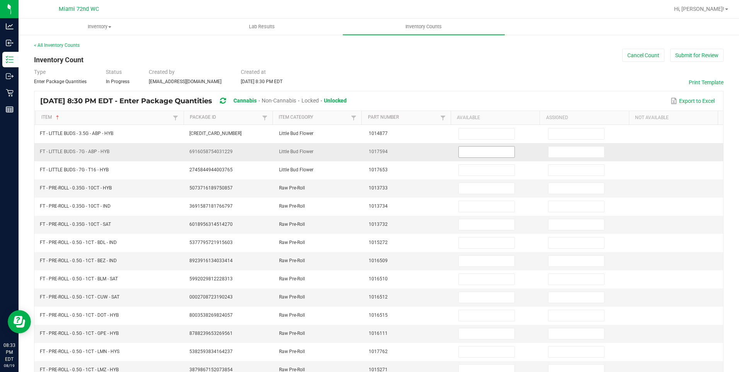
click at [485, 150] on input at bounding box center [487, 151] width 56 height 11
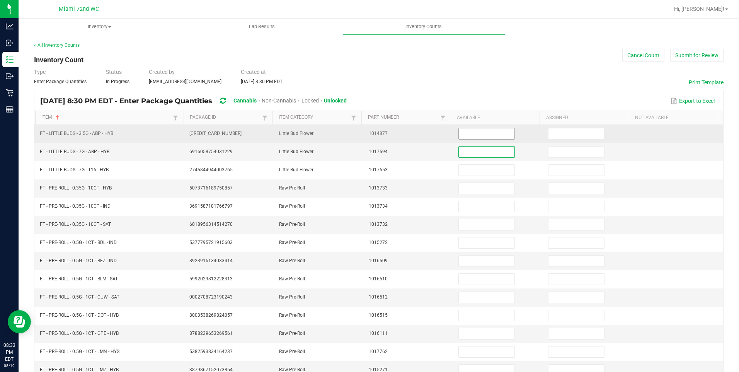
click at [480, 135] on input at bounding box center [487, 133] width 56 height 11
type input "20"
type input "4"
type input "3"
type input "14"
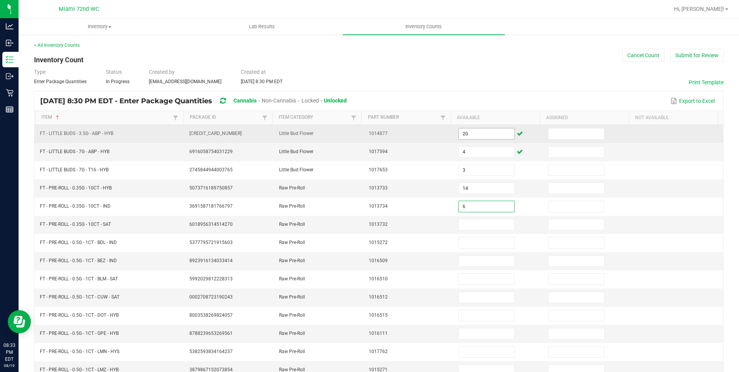
type input "6"
type input "7"
type input "24"
type input "16"
type input "1"
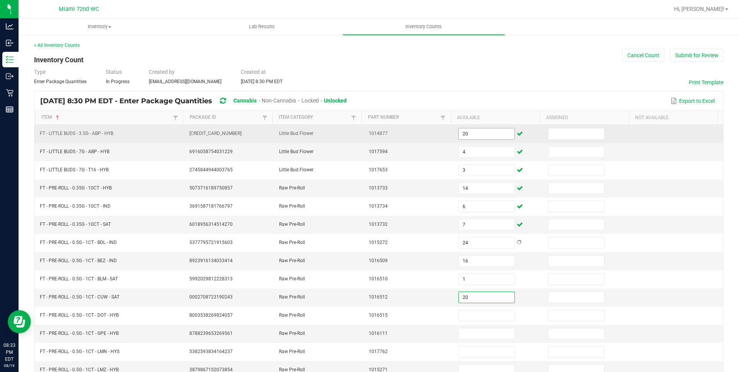
type input "20"
type input "2"
type input "23"
type input "18"
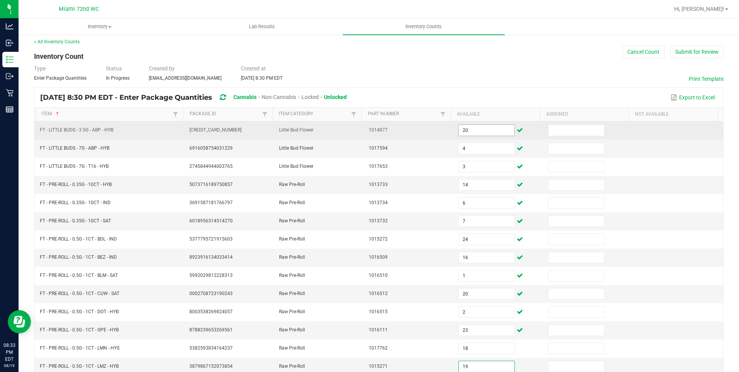
type input "19"
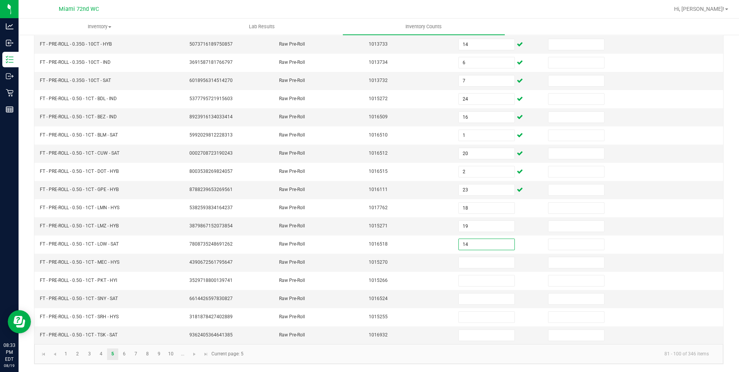
type input "14"
type input "19"
type input "20"
type input "7"
type input "24"
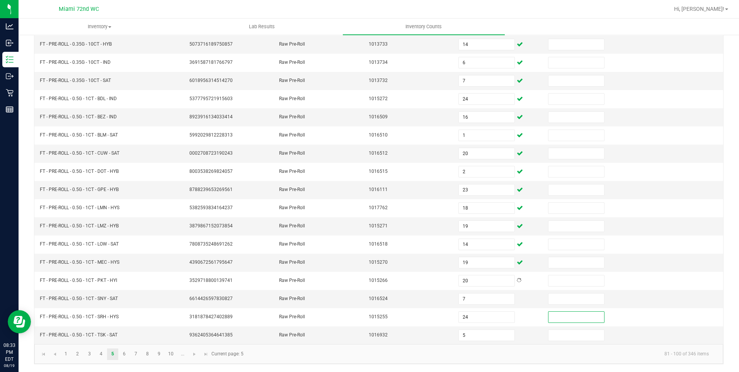
type input "5"
click at [123, 354] on link "6" at bounding box center [124, 354] width 11 height 12
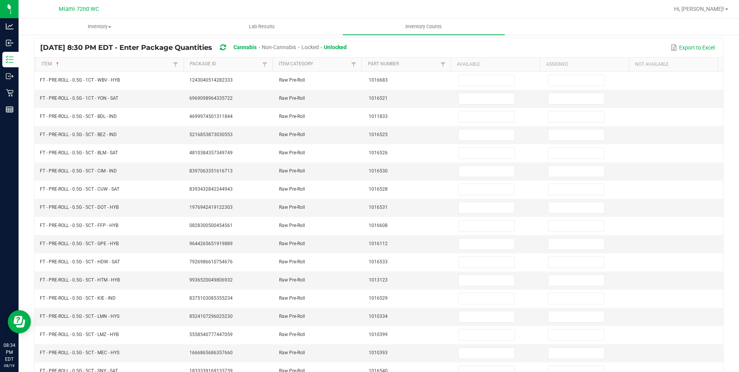
scroll to position [0, 0]
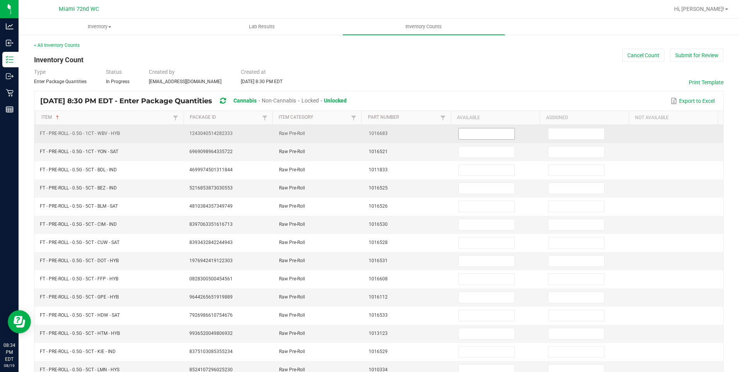
click at [480, 134] on input at bounding box center [487, 133] width 56 height 11
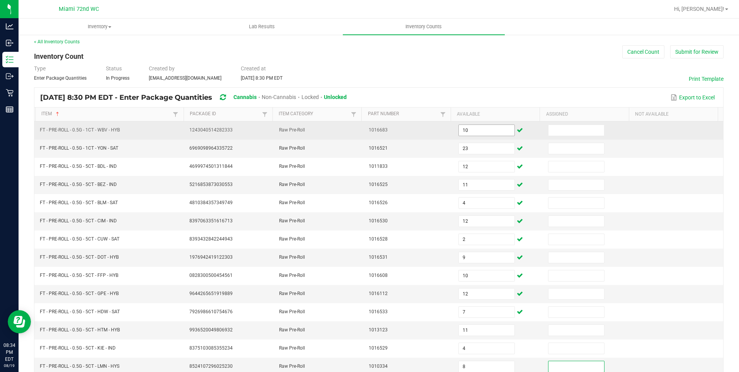
scroll to position [144, 0]
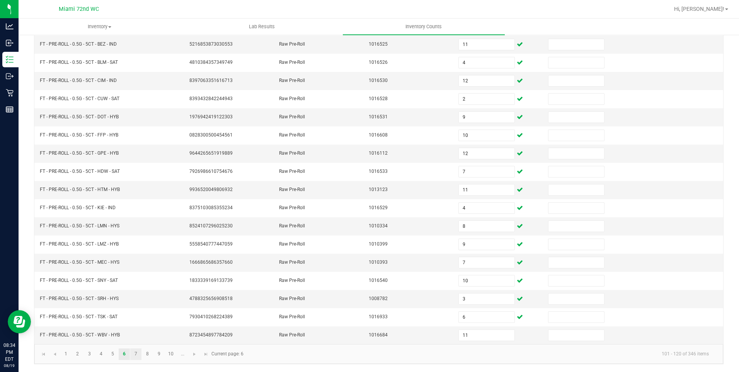
click at [136, 354] on link "7" at bounding box center [135, 354] width 11 height 12
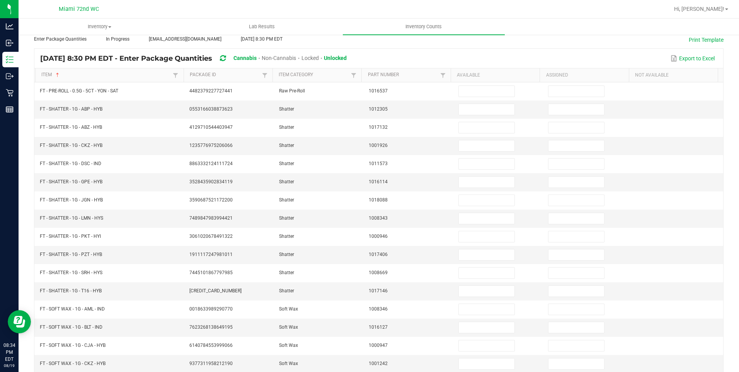
scroll to position [0, 0]
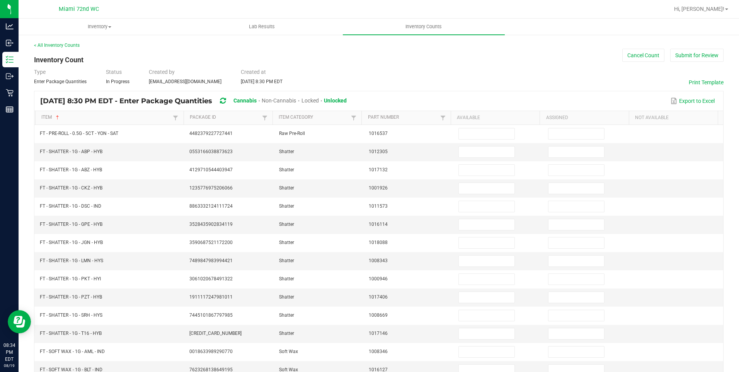
click at [480, 123] on th "Available" at bounding box center [495, 118] width 89 height 14
click at [476, 149] on input at bounding box center [487, 151] width 56 height 11
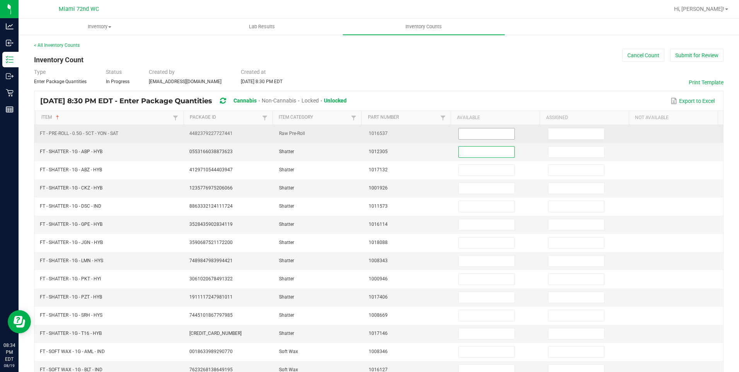
click at [474, 134] on input at bounding box center [487, 133] width 56 height 11
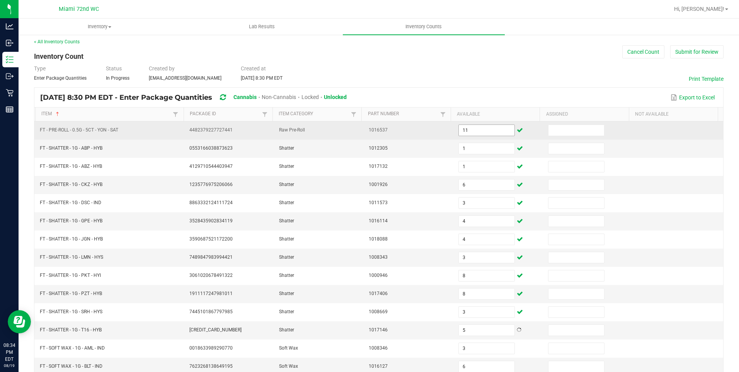
scroll to position [144, 0]
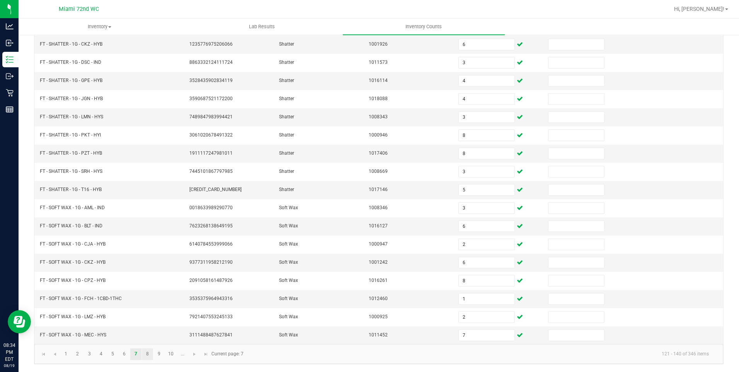
click at [148, 353] on link "8" at bounding box center [147, 354] width 11 height 12
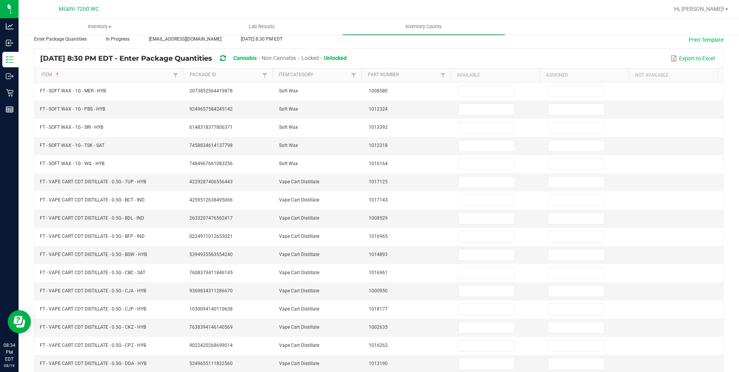
scroll to position [0, 0]
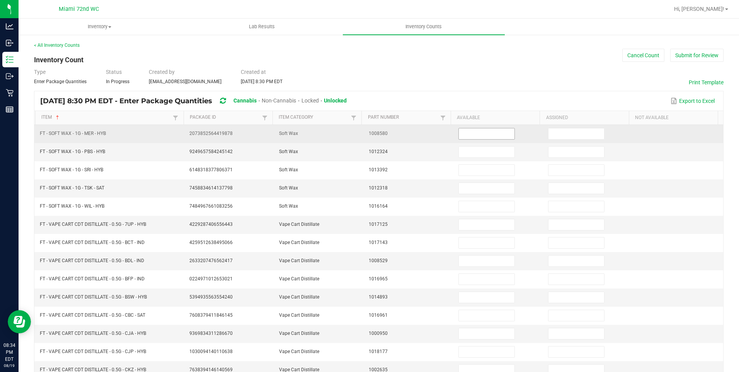
click at [484, 134] on input at bounding box center [487, 133] width 56 height 11
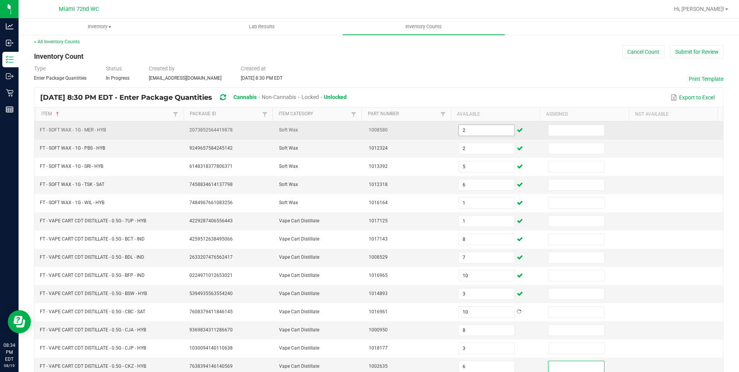
scroll to position [144, 0]
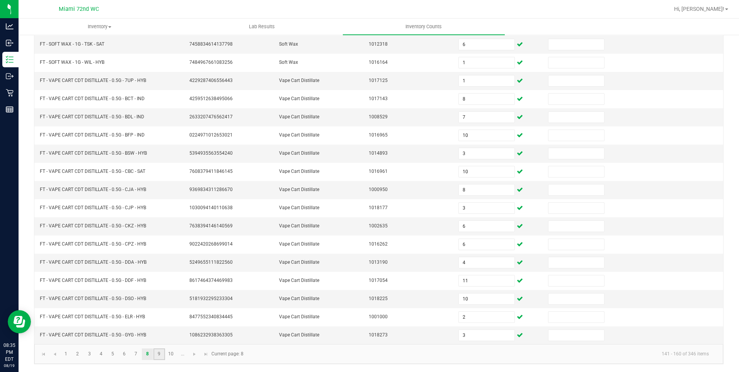
click at [159, 353] on link "9" at bounding box center [158, 354] width 11 height 12
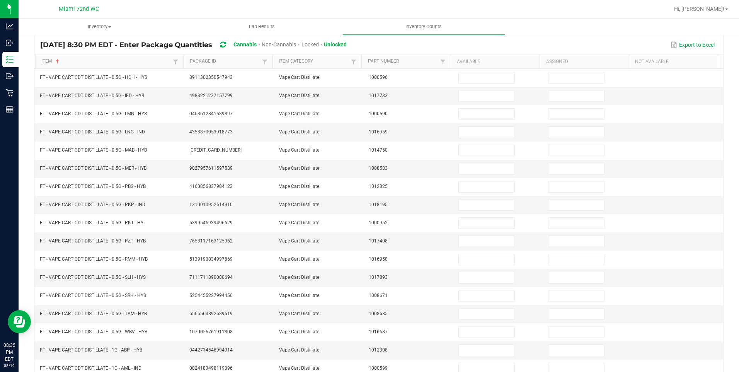
scroll to position [0, 0]
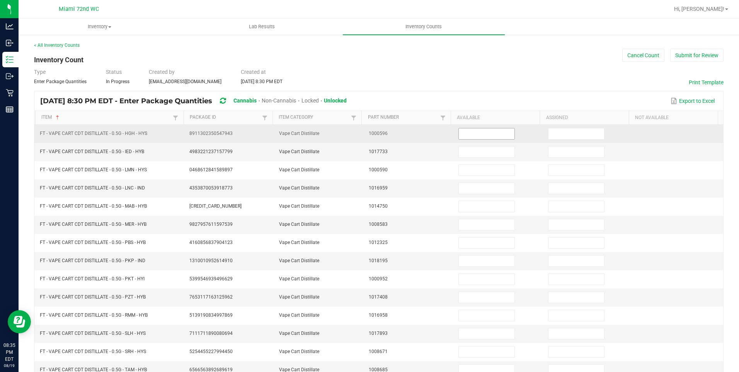
click at [482, 131] on input at bounding box center [487, 133] width 56 height 11
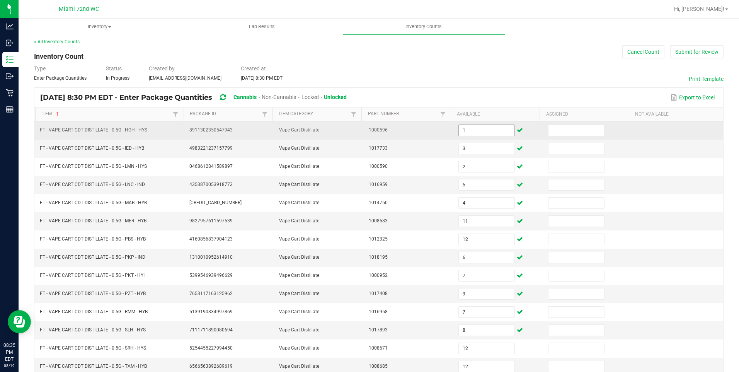
scroll to position [144, 0]
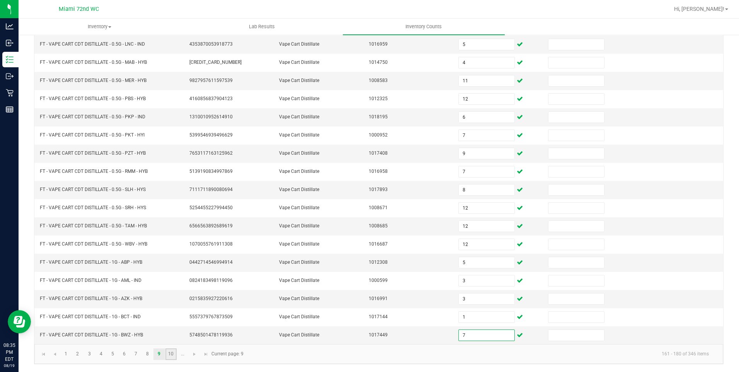
click at [171, 353] on link "10" at bounding box center [170, 354] width 11 height 12
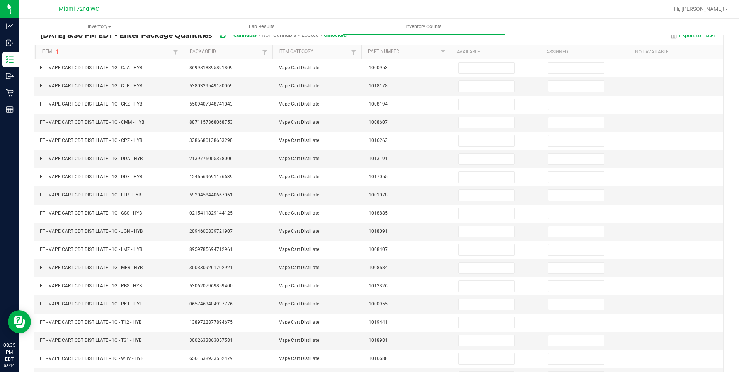
scroll to position [0, 0]
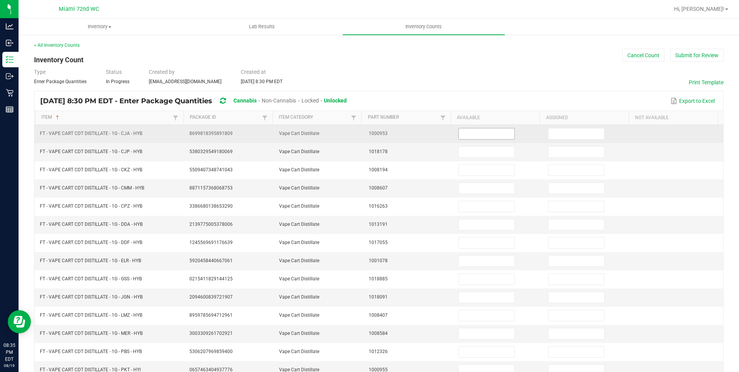
click at [483, 134] on input at bounding box center [487, 133] width 56 height 11
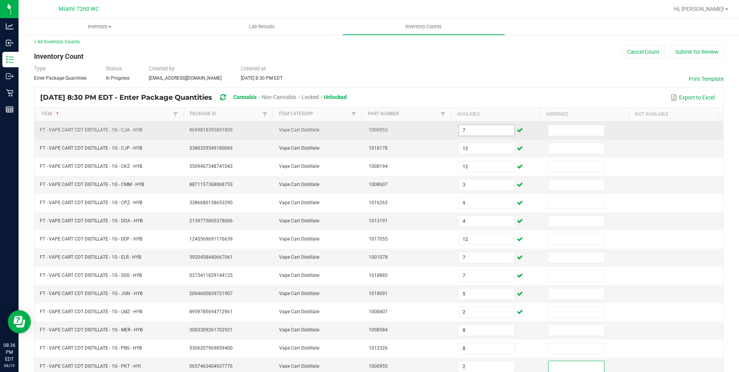
scroll to position [144, 0]
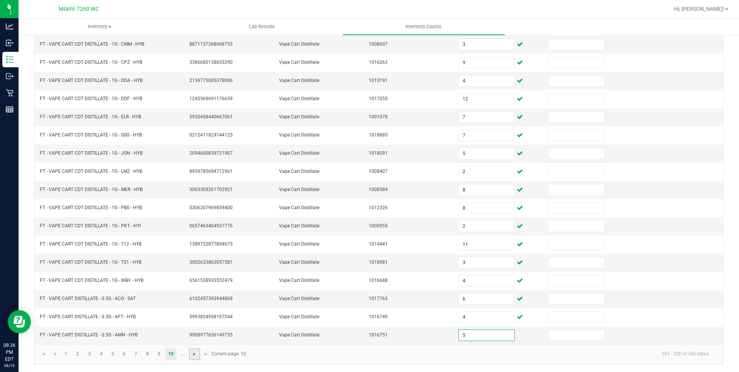
click at [196, 351] on span "Go to the next page" at bounding box center [194, 354] width 6 height 6
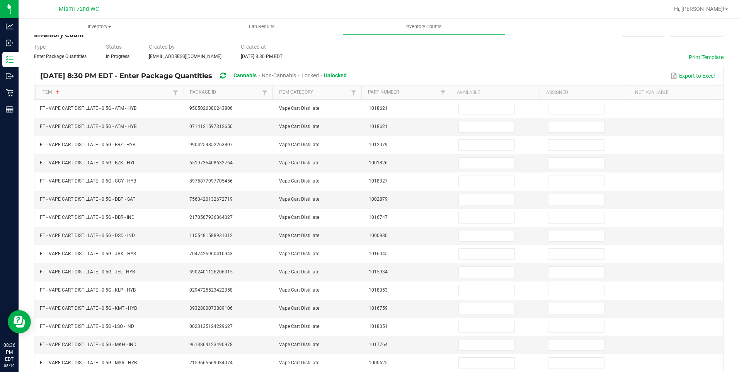
scroll to position [0, 0]
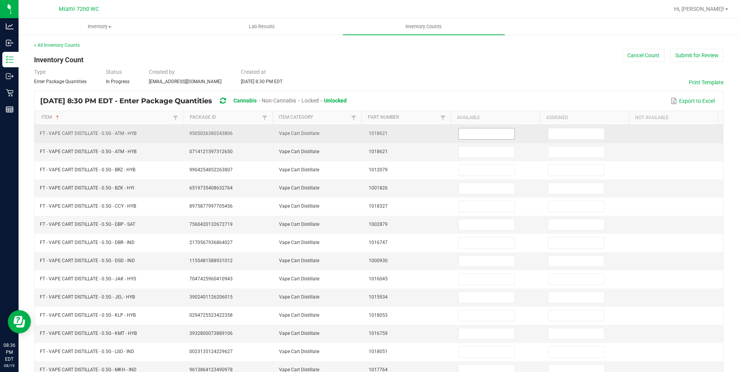
click at [481, 131] on input at bounding box center [487, 133] width 56 height 11
click at [477, 132] on input at bounding box center [487, 133] width 56 height 11
click at [476, 133] on input "12" at bounding box center [487, 133] width 56 height 11
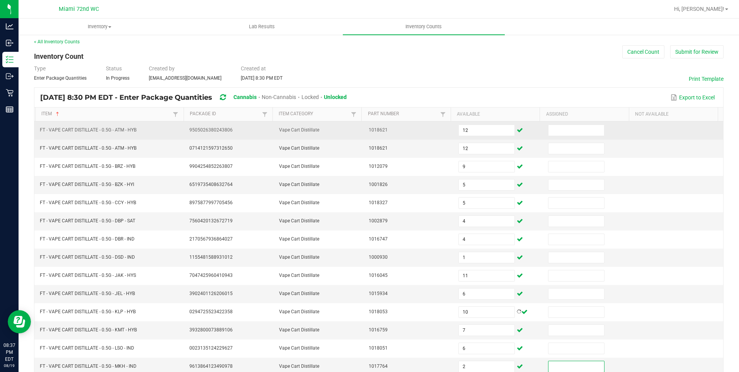
scroll to position [144, 0]
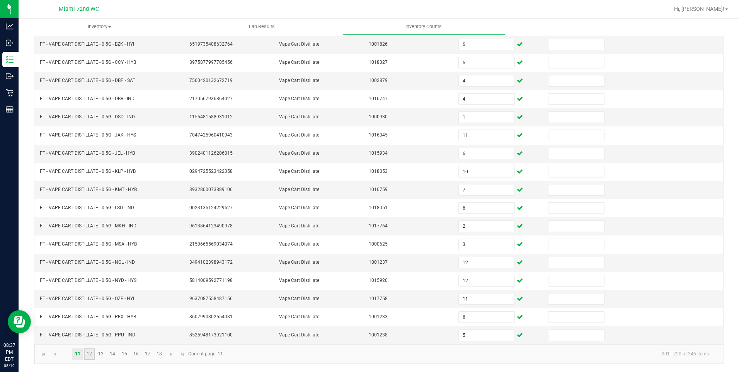
click at [89, 354] on link "12" at bounding box center [89, 354] width 11 height 12
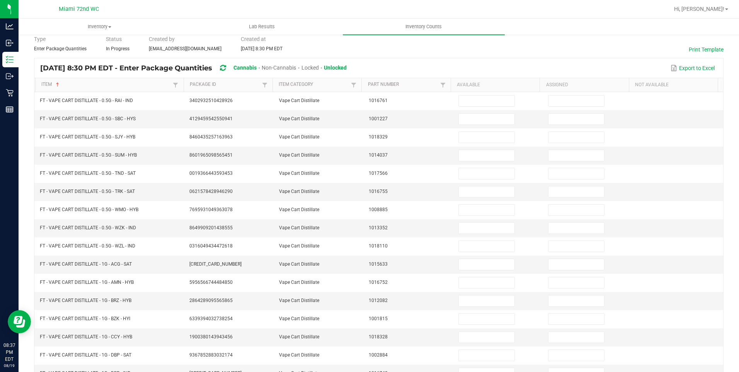
scroll to position [0, 0]
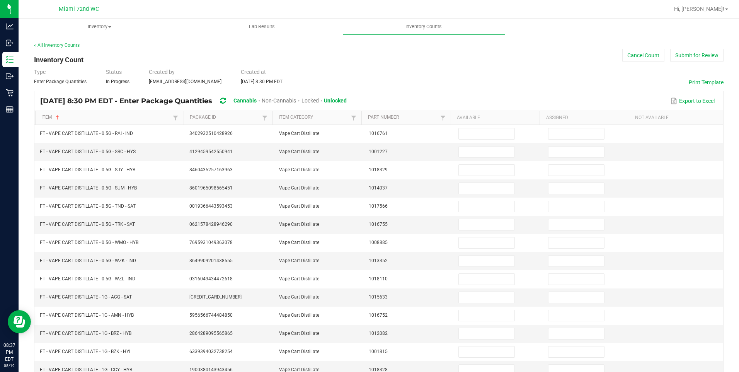
click at [482, 121] on th "Available" at bounding box center [495, 118] width 89 height 14
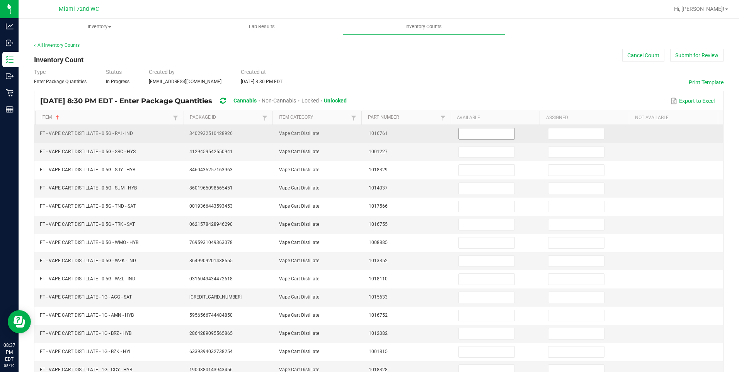
click at [491, 133] on input at bounding box center [487, 133] width 56 height 11
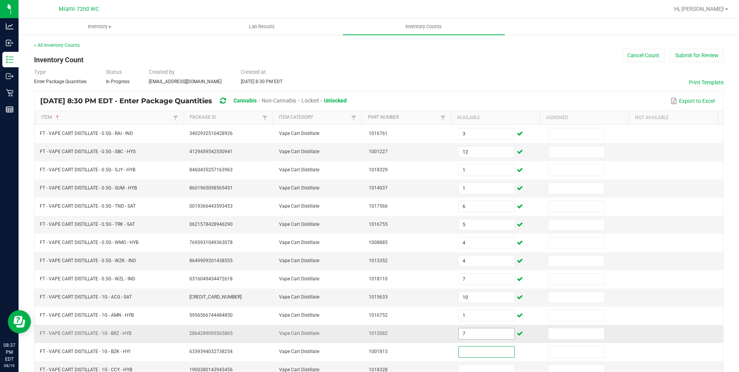
click at [468, 333] on input "7" at bounding box center [487, 333] width 56 height 11
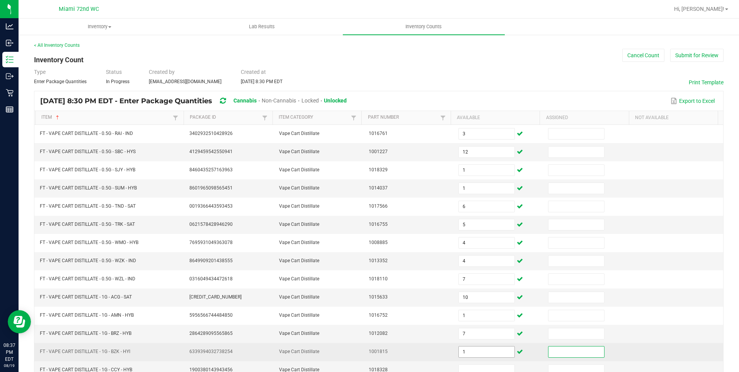
click at [481, 354] on input "1" at bounding box center [487, 351] width 56 height 11
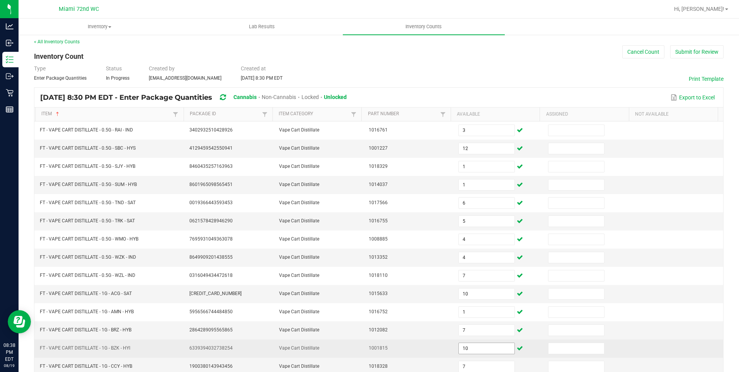
scroll to position [144, 0]
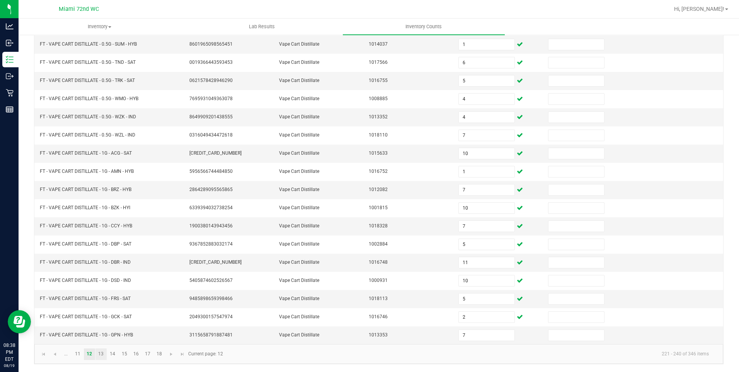
click at [101, 354] on link "13" at bounding box center [100, 354] width 11 height 12
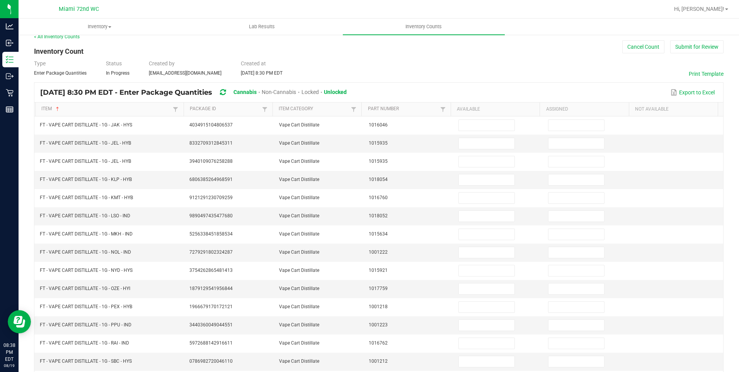
scroll to position [0, 0]
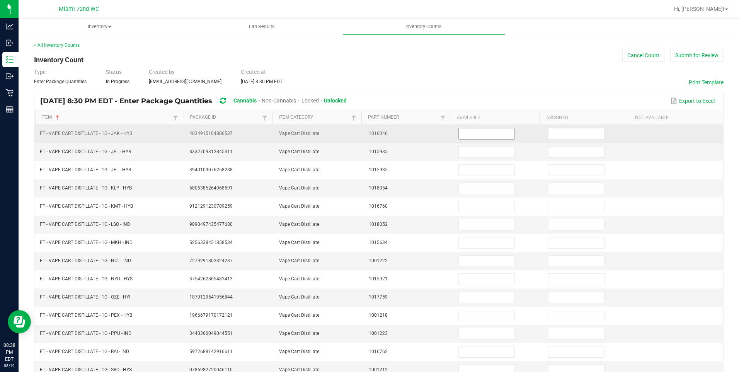
click at [475, 133] on input at bounding box center [487, 133] width 56 height 11
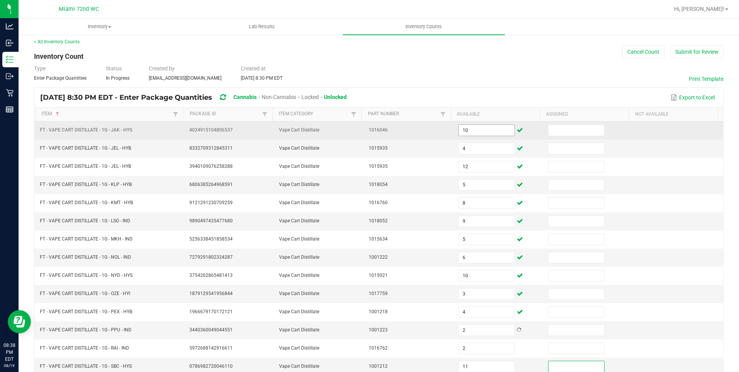
scroll to position [144, 0]
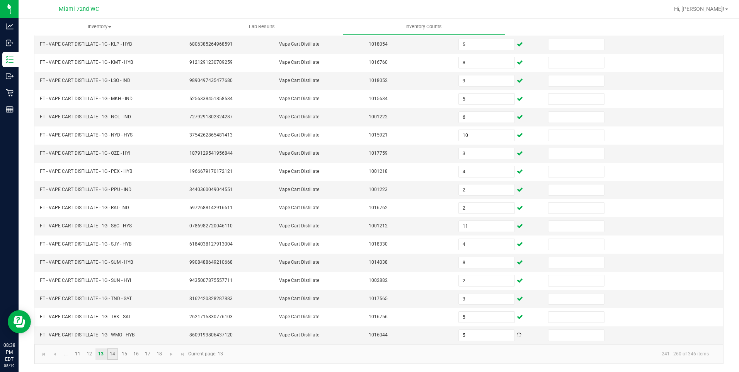
click at [112, 353] on link "14" at bounding box center [112, 354] width 11 height 12
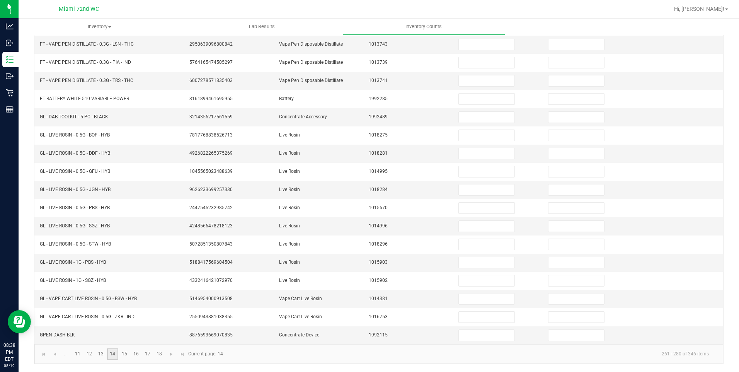
scroll to position [0, 0]
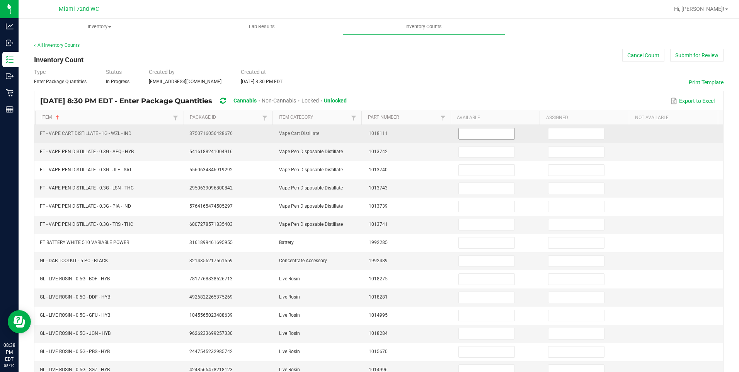
click at [489, 135] on input at bounding box center [487, 133] width 56 height 11
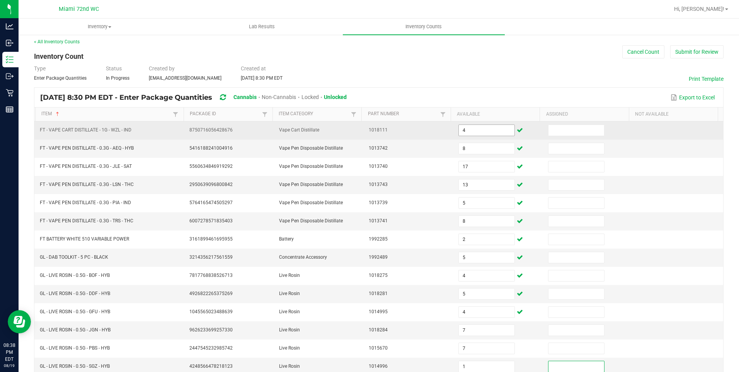
scroll to position [144, 0]
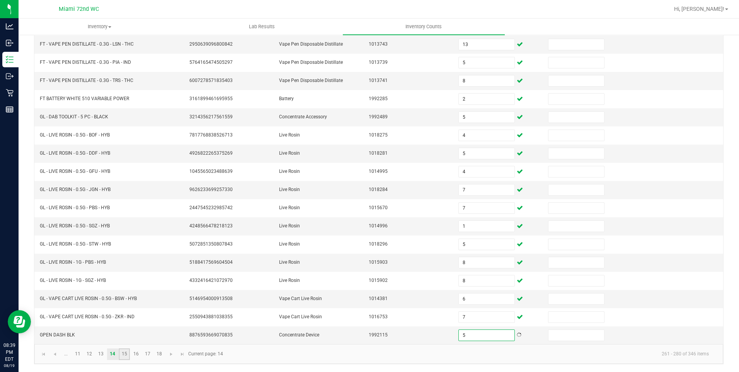
click at [121, 353] on link "15" at bounding box center [124, 354] width 11 height 12
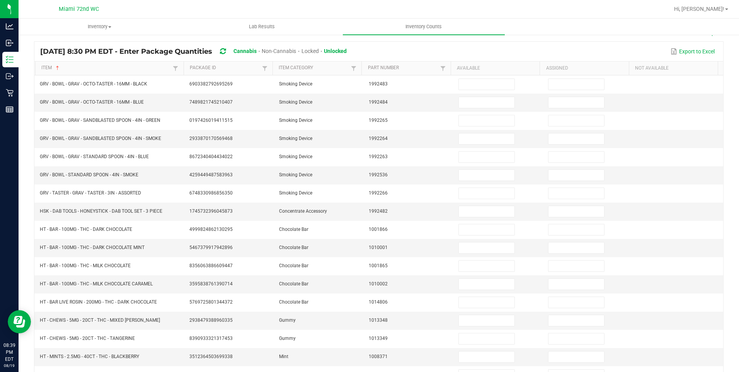
scroll to position [0, 0]
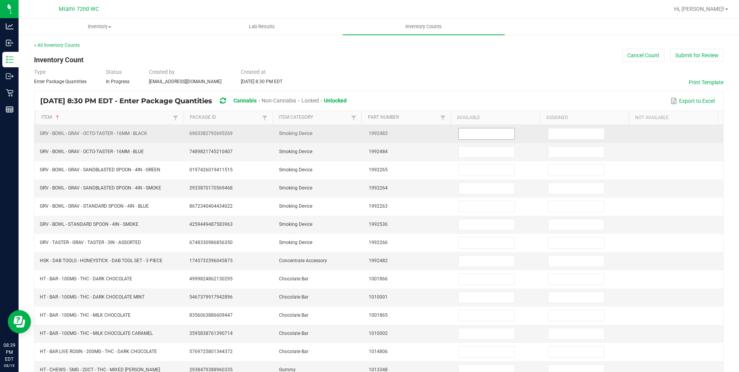
click at [482, 133] on input at bounding box center [487, 133] width 56 height 11
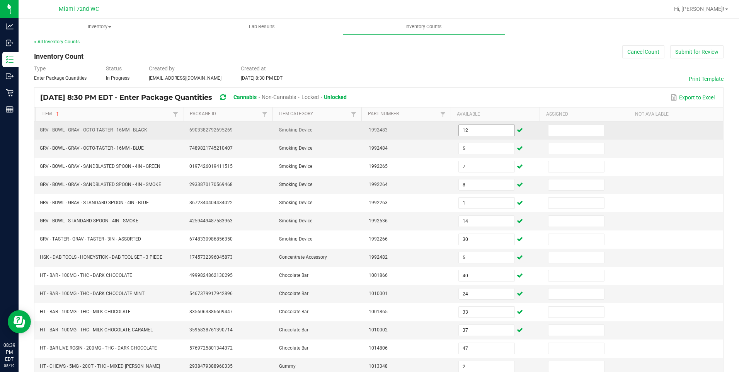
scroll to position [144, 0]
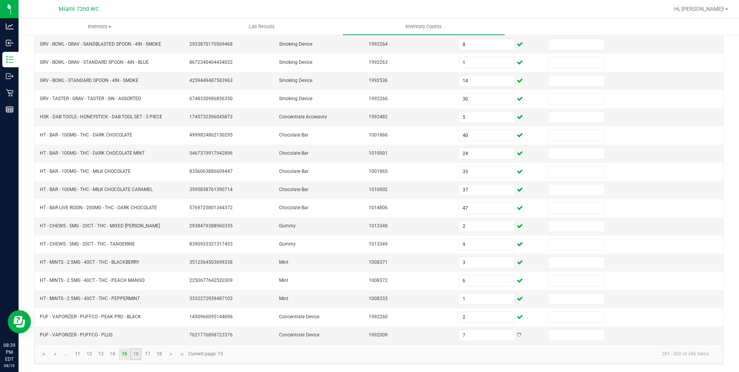
click at [136, 353] on link "16" at bounding box center [135, 354] width 11 height 12
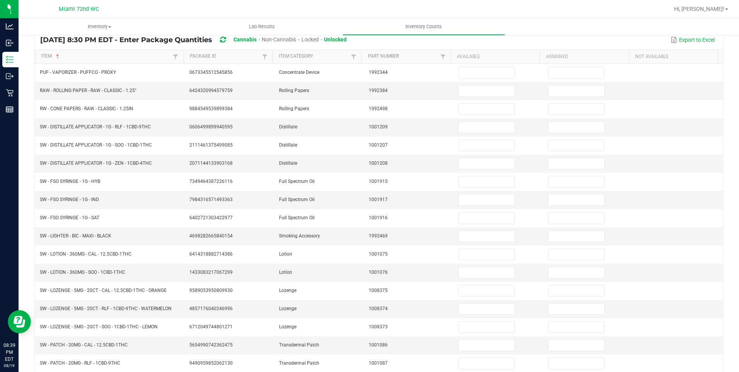
scroll to position [0, 0]
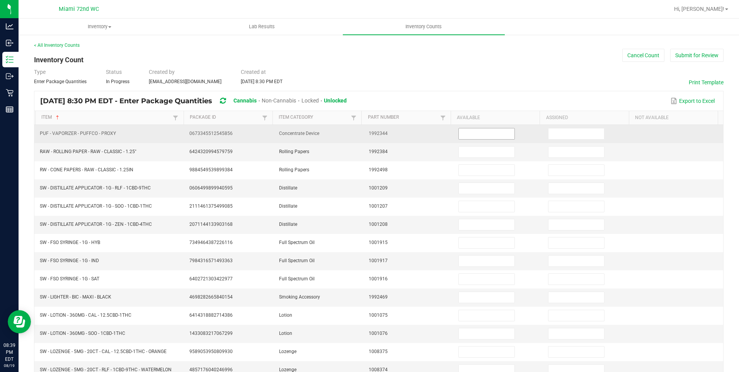
click at [482, 135] on input at bounding box center [487, 133] width 56 height 11
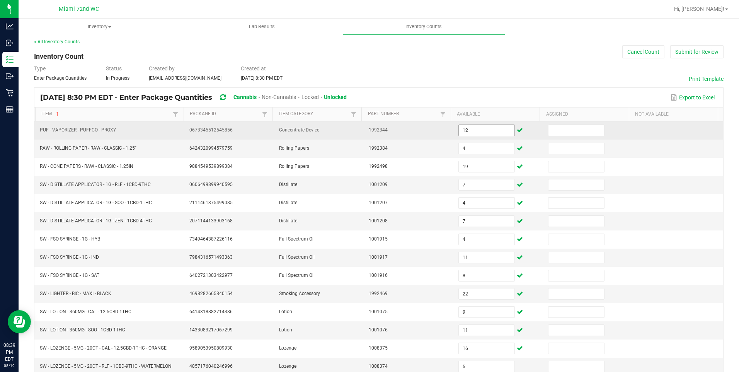
scroll to position [144, 0]
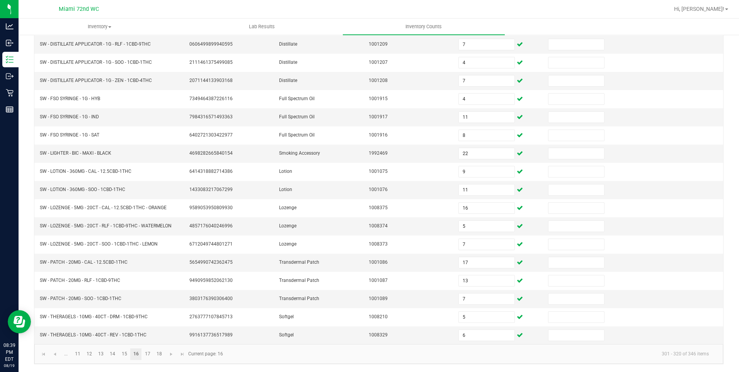
click at [141, 355] on link "16" at bounding box center [135, 354] width 11 height 12
click at [148, 354] on link "17" at bounding box center [147, 354] width 11 height 12
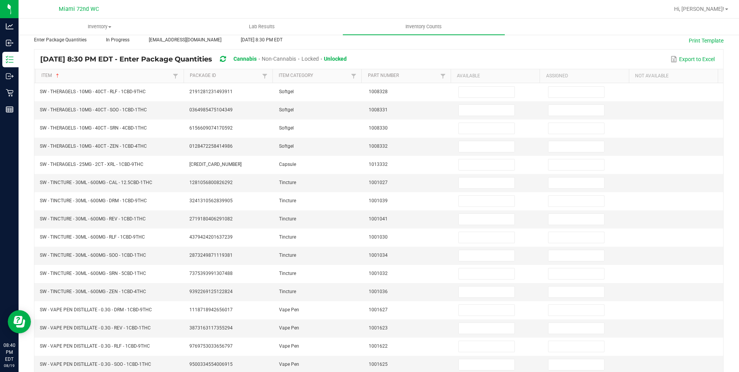
scroll to position [0, 0]
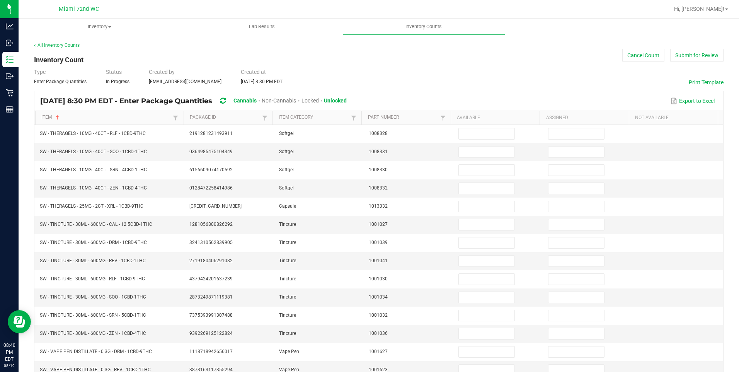
click at [493, 122] on th "Available" at bounding box center [495, 118] width 89 height 14
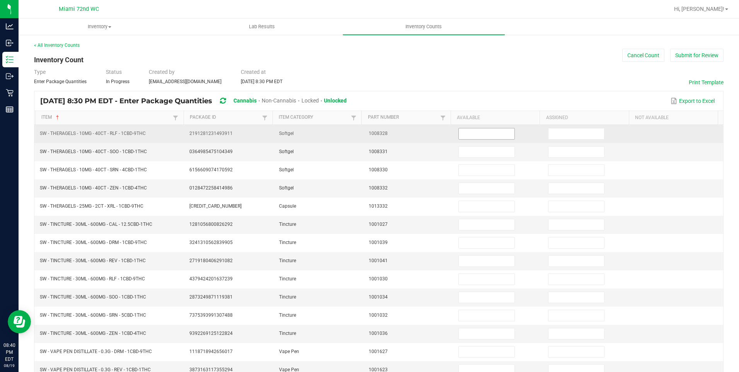
click at [482, 133] on input at bounding box center [487, 133] width 56 height 11
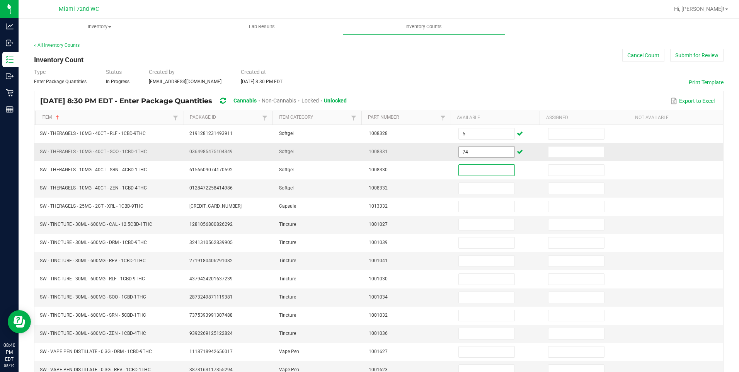
click at [485, 154] on input "74" at bounding box center [487, 151] width 56 height 11
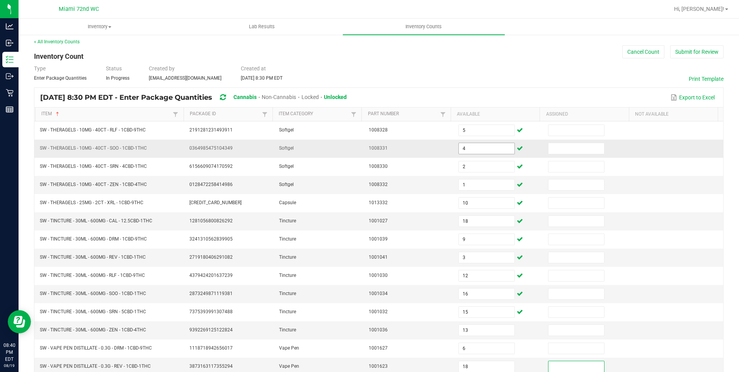
scroll to position [144, 0]
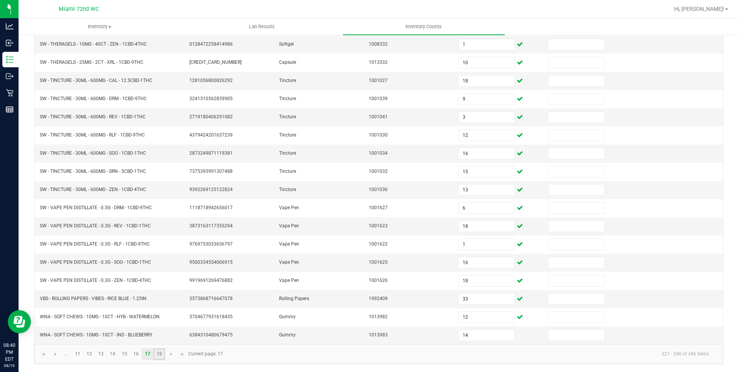
click at [163, 359] on link "18" at bounding box center [158, 354] width 11 height 12
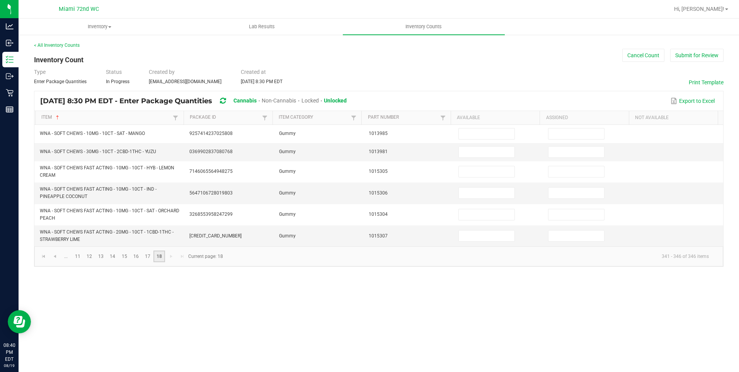
scroll to position [0, 0]
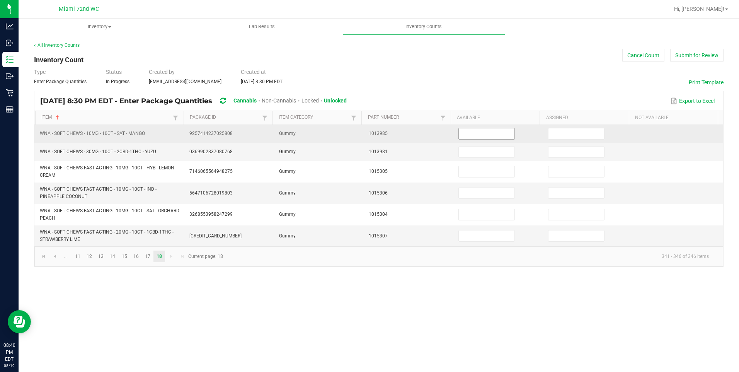
click at [488, 134] on input at bounding box center [487, 133] width 56 height 11
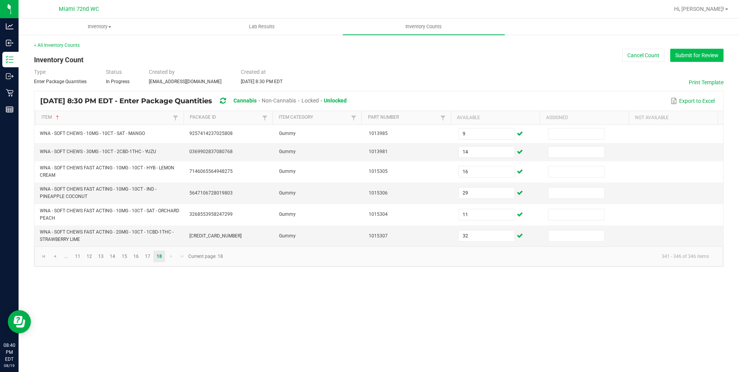
click at [698, 53] on button "Submit for Review" at bounding box center [696, 55] width 53 height 13
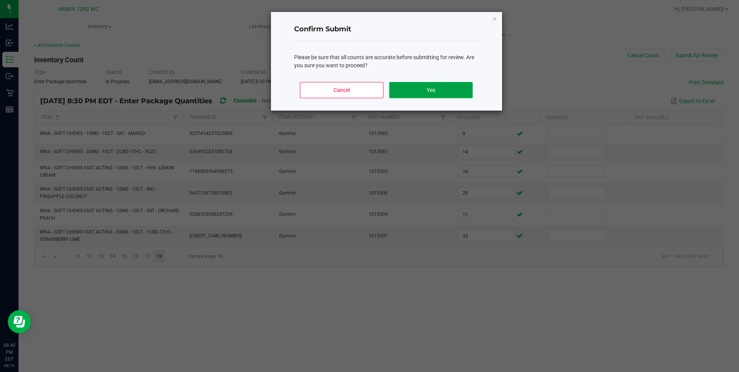
click at [457, 94] on button "Yes" at bounding box center [430, 90] width 83 height 16
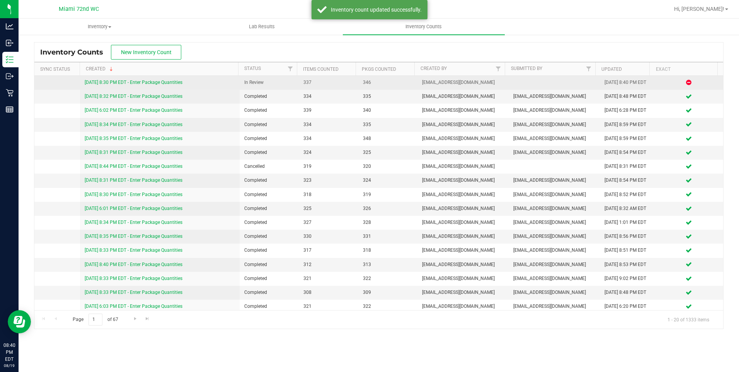
click at [93, 80] on link "[DATE] 8:30 PM EDT - Enter Package Quantities" at bounding box center [134, 82] width 98 height 5
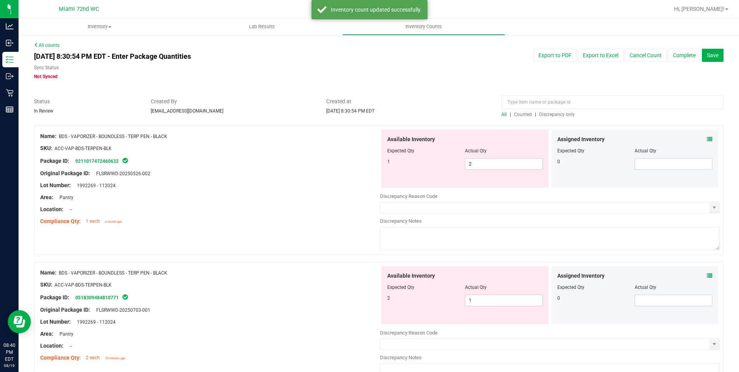
click at [555, 114] on span "Discrepancy only" at bounding box center [557, 114] width 36 height 5
click at [495, 161] on span "1 1" at bounding box center [504, 164] width 78 height 12
click at [0, 0] on input "1" at bounding box center [0, 0] width 0 height 0
click at [486, 298] on div "Available Inventory Expected Qty Actual Qty 1 2 2" at bounding box center [464, 295] width 167 height 58
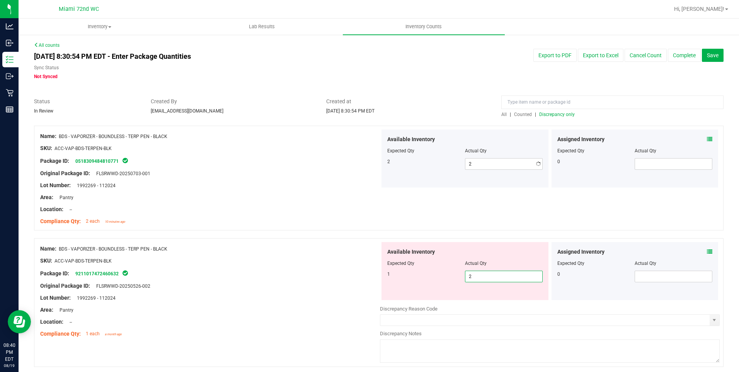
click at [486, 298] on div "Available Inventory Expected Qty Actual Qty 1 2 2" at bounding box center [464, 271] width 167 height 58
click at [480, 276] on span "2 2" at bounding box center [504, 277] width 78 height 12
click at [480, 276] on input "2" at bounding box center [503, 276] width 77 height 11
click at [368, 252] on div "Name: BDS - VAPORIZER - BOUNDLESS - TERP PEN - BLACK" at bounding box center [210, 249] width 340 height 8
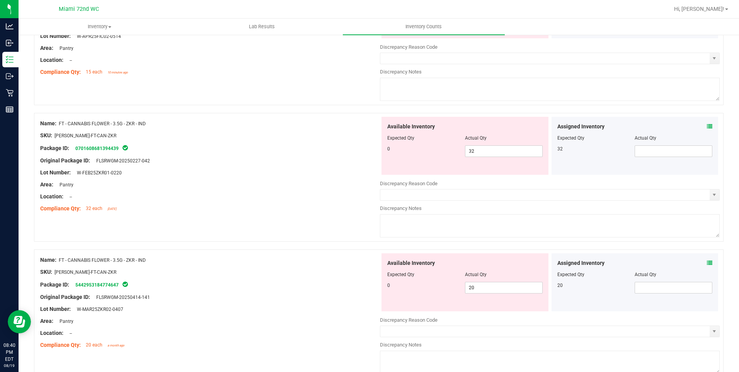
scroll to position [515, 0]
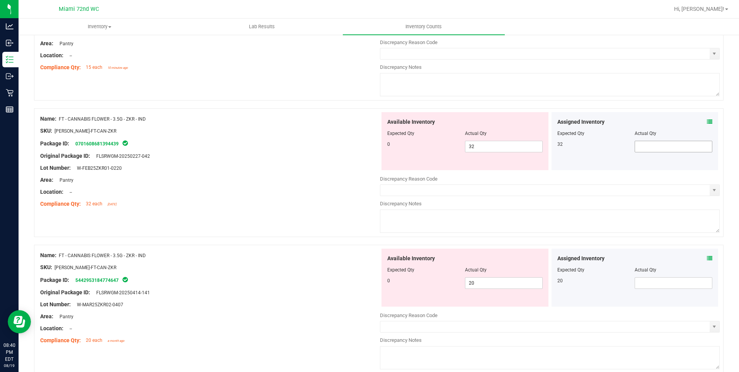
click at [668, 146] on input "text" at bounding box center [673, 146] width 77 height 11
click at [478, 150] on span "32 32" at bounding box center [504, 147] width 78 height 12
click at [479, 150] on input "32" at bounding box center [503, 146] width 77 height 11
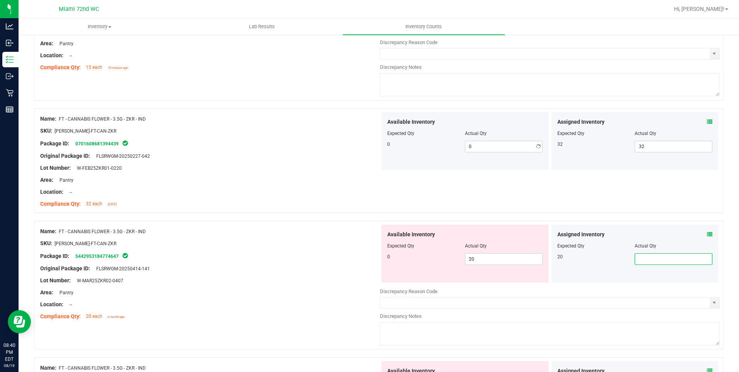
click at [639, 279] on div "Assigned Inventory Expected Qty Actual Qty 20" at bounding box center [634, 254] width 167 height 58
click at [650, 267] on div "Assigned Inventory Expected Qty Actual Qty 20" at bounding box center [634, 254] width 167 height 58
click at [652, 265] on div "Assigned Inventory Expected Qty Actual Qty 20" at bounding box center [634, 254] width 167 height 58
click at [652, 264] on span at bounding box center [674, 259] width 78 height 12
click at [652, 262] on input "text" at bounding box center [673, 259] width 77 height 11
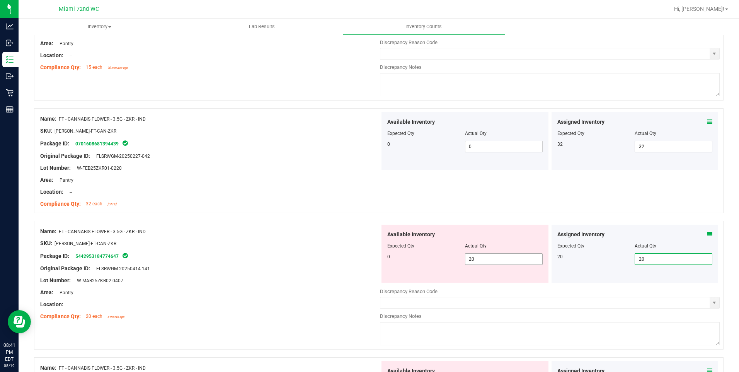
click at [512, 255] on span "20 20" at bounding box center [504, 259] width 78 height 12
click at [512, 255] on input "20" at bounding box center [503, 259] width 77 height 11
click at [502, 275] on div "Available Inventory Expected Qty Actual Qty 0" at bounding box center [464, 254] width 167 height 58
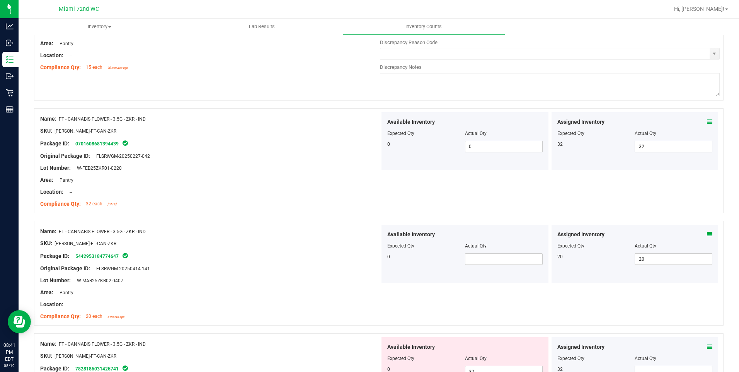
click at [495, 250] on div at bounding box center [464, 251] width 155 height 4
click at [495, 255] on span at bounding box center [504, 259] width 78 height 12
click at [380, 255] on div "Available Inventory Expected Qty Actual Qty 0 0 0" at bounding box center [465, 254] width 170 height 58
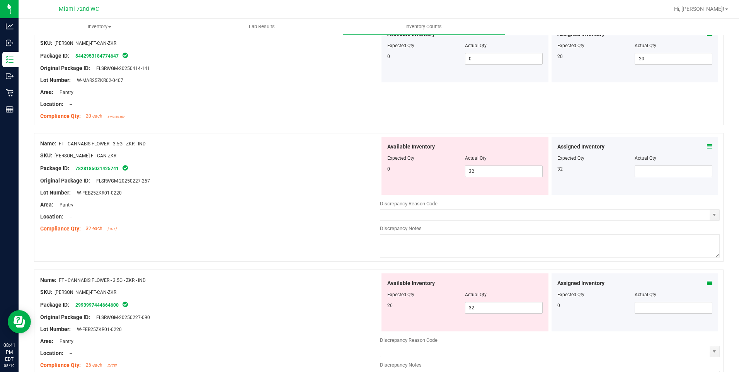
scroll to position [719, 0]
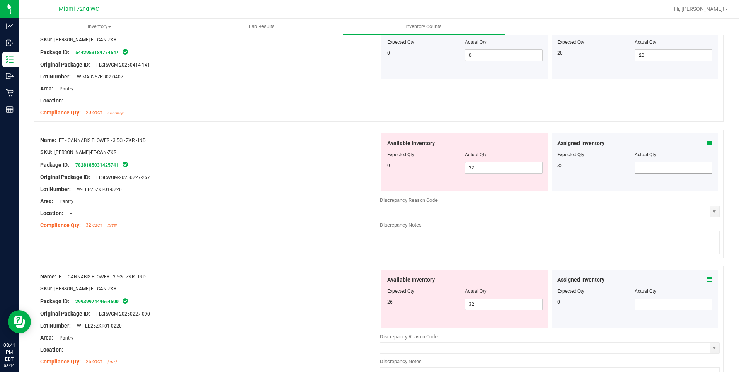
click at [672, 170] on span at bounding box center [674, 168] width 78 height 12
click at [496, 157] on div "Actual Qty" at bounding box center [504, 154] width 78 height 7
click at [492, 161] on div "Available Inventory Expected Qty Actual Qty 0 32 32" at bounding box center [464, 162] width 167 height 58
click at [491, 165] on span "32 32" at bounding box center [504, 168] width 78 height 12
click at [293, 195] on div at bounding box center [210, 195] width 340 height 4
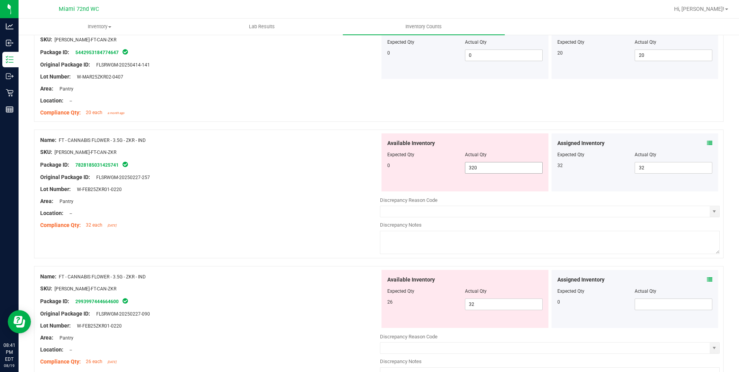
click at [499, 172] on span "320 320" at bounding box center [504, 168] width 78 height 12
click at [499, 172] on input "320" at bounding box center [503, 167] width 77 height 11
click at [348, 175] on div "Original Package ID: FLSRWGM-20250227-257" at bounding box center [210, 177] width 340 height 8
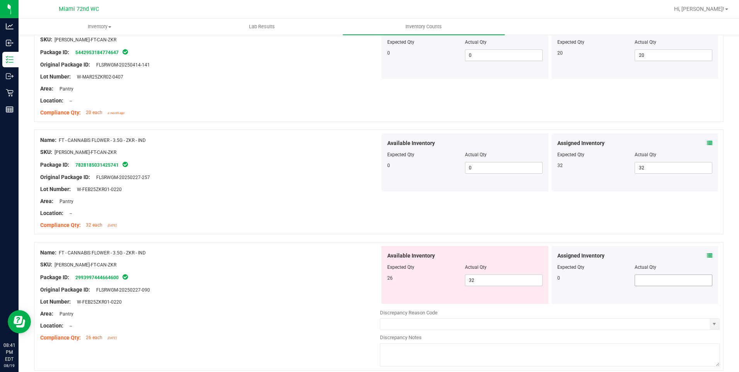
click at [683, 279] on span at bounding box center [674, 280] width 78 height 12
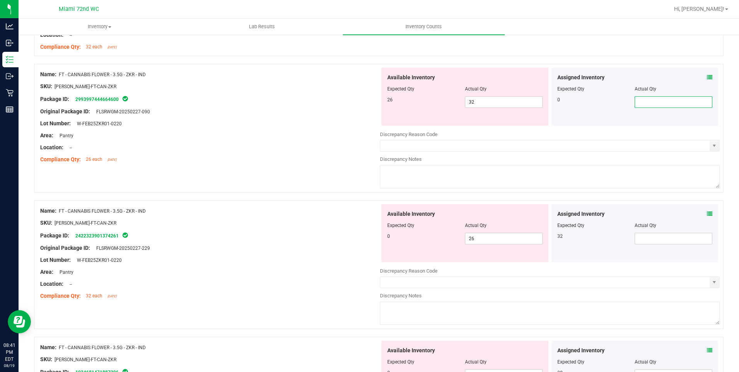
scroll to position [900, 0]
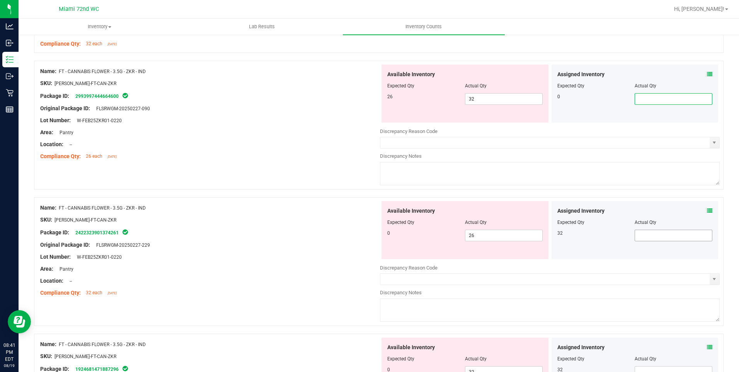
click at [658, 233] on span at bounding box center [674, 236] width 78 height 12
click at [488, 240] on span "26 26" at bounding box center [504, 236] width 78 height 12
click at [488, 240] on input "26" at bounding box center [503, 235] width 77 height 11
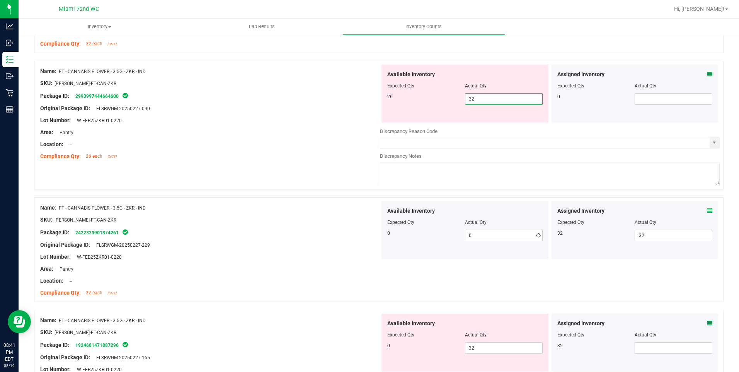
click at [474, 102] on span "32 32" at bounding box center [504, 99] width 78 height 12
click at [474, 102] on input "32" at bounding box center [503, 99] width 77 height 11
drag, startPoint x: 228, startPoint y: 145, endPoint x: 237, endPoint y: 153, distance: 11.8
click at [227, 146] on div "Location: --" at bounding box center [210, 144] width 340 height 8
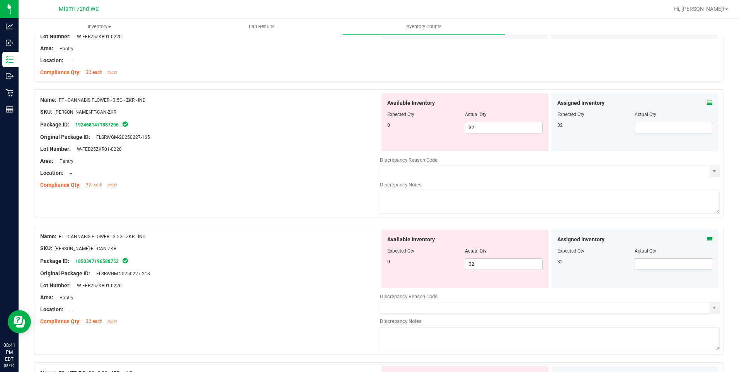
scroll to position [1093, 0]
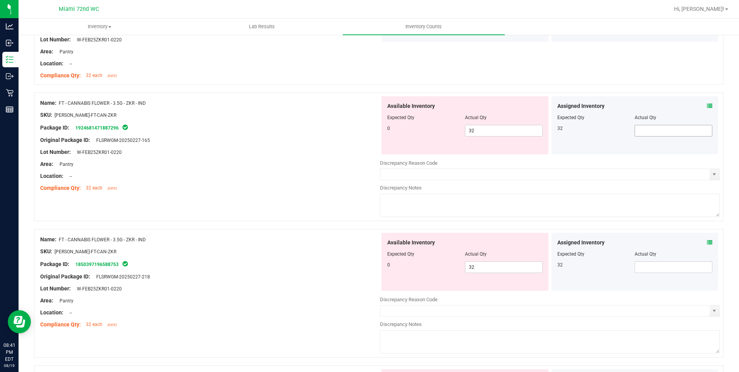
click at [672, 132] on span at bounding box center [674, 131] width 78 height 12
click at [500, 124] on div at bounding box center [464, 123] width 155 height 4
drag, startPoint x: 500, startPoint y: 124, endPoint x: 494, endPoint y: 128, distance: 8.0
click at [500, 125] on div "Available Inventory Expected Qty Actual Qty 0 32 32" at bounding box center [464, 125] width 167 height 58
click at [494, 128] on span "32 32" at bounding box center [504, 131] width 78 height 12
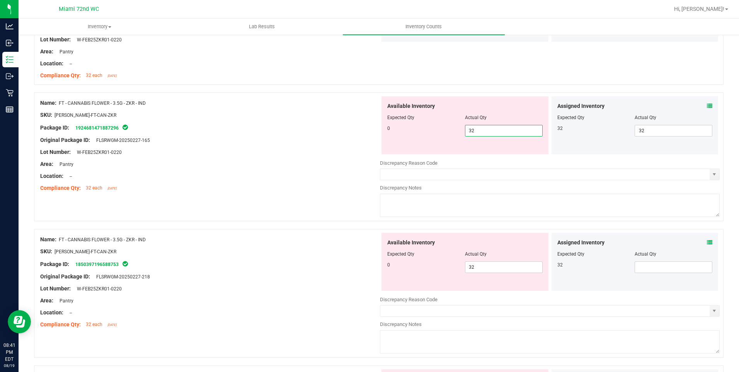
click at [494, 128] on input "32" at bounding box center [503, 130] width 77 height 11
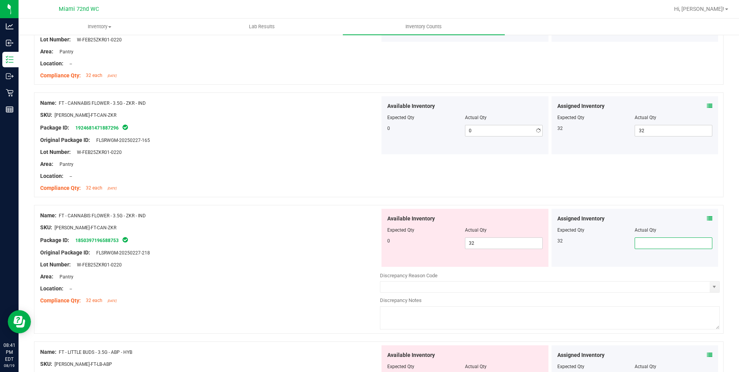
click at [662, 266] on div "Assigned Inventory Expected Qty Actual Qty 32" at bounding box center [634, 238] width 167 height 58
click at [531, 246] on span "32 32" at bounding box center [504, 243] width 78 height 12
click at [531, 246] on input "32" at bounding box center [503, 243] width 77 height 11
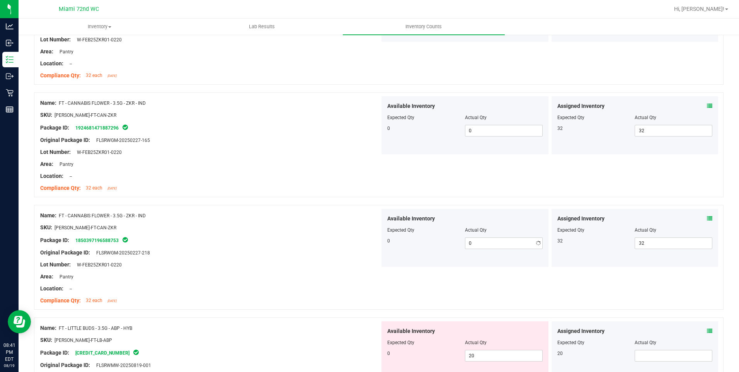
click at [590, 217] on span "Assigned Inventory" at bounding box center [580, 218] width 47 height 8
click at [637, 355] on span at bounding box center [674, 356] width 78 height 12
click at [528, 359] on span "20 20" at bounding box center [504, 356] width 78 height 12
click at [526, 357] on input "20" at bounding box center [503, 355] width 77 height 11
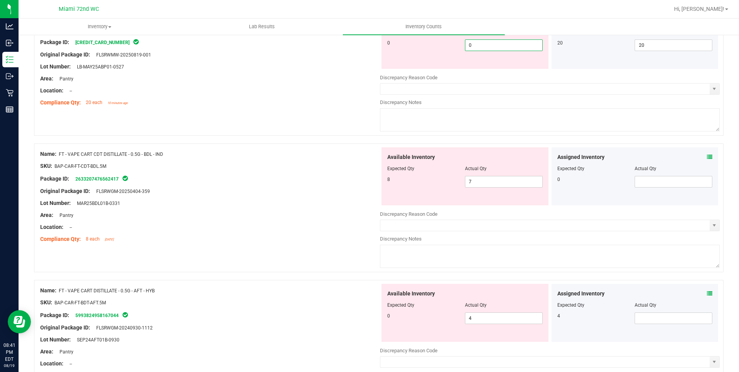
scroll to position [1410, 0]
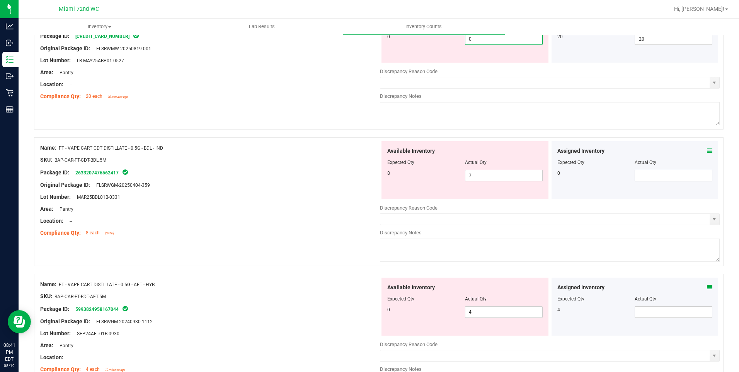
click at [325, 204] on div "Name: FT - VAPE CART CDT DISTILLATE - 0.5G - BDL - IND SKU: BAP-CAR-FT-CDT-BDL.…" at bounding box center [210, 190] width 340 height 99
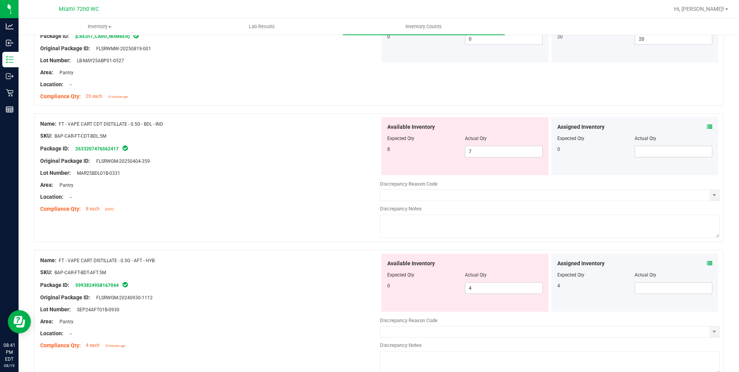
click at [627, 286] on div "4" at bounding box center [596, 285] width 78 height 7
click at [635, 286] on span at bounding box center [674, 288] width 78 height 12
click at [503, 293] on span "4 4" at bounding box center [504, 288] width 78 height 12
click at [503, 293] on input "4" at bounding box center [503, 287] width 77 height 11
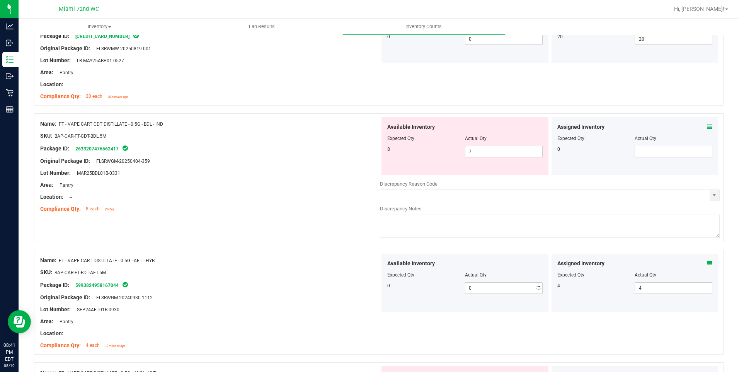
click at [550, 271] on div "Assigned Inventory Expected Qty Actual Qty 4 4 4" at bounding box center [635, 283] width 170 height 58
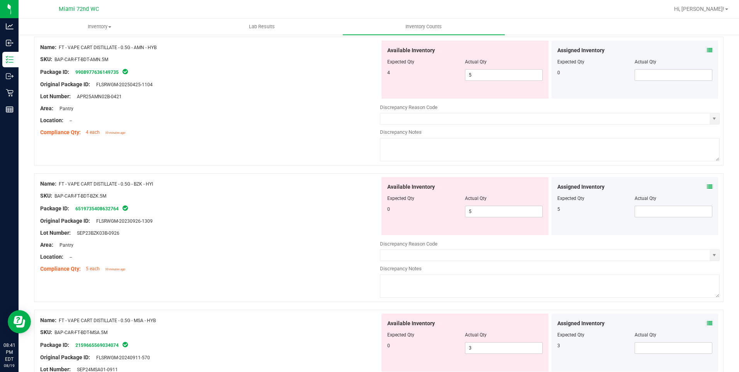
scroll to position [1741, 0]
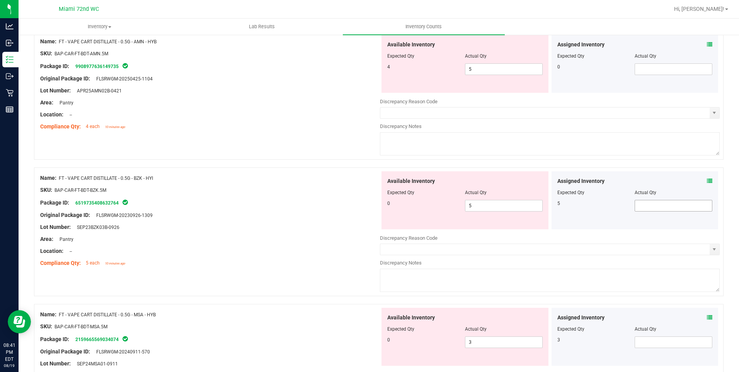
click at [675, 211] on span at bounding box center [674, 206] width 78 height 12
click at [674, 208] on span at bounding box center [674, 206] width 78 height 12
click at [482, 73] on span "5 5" at bounding box center [504, 69] width 78 height 12
click at [482, 73] on input "5" at bounding box center [503, 69] width 77 height 11
click at [202, 136] on div "Name: FT - VAPE CART DISTILLATE - 0.5G - AMN - HYB SKU: BAP-CAR-FT-BDT-AMN.5M P…" at bounding box center [378, 99] width 689 height 136
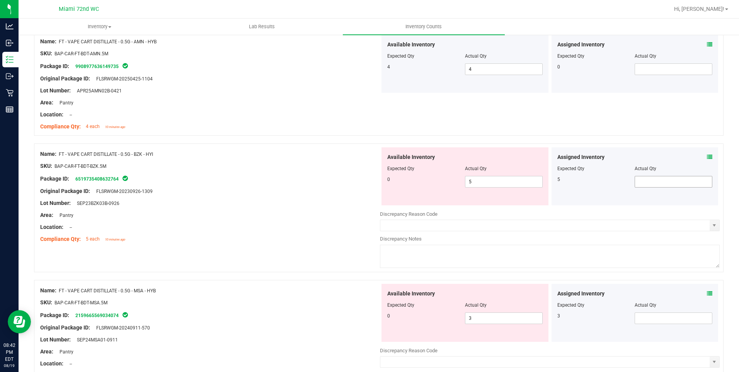
click at [637, 177] on span at bounding box center [674, 182] width 78 height 12
click at [644, 179] on input "text" at bounding box center [673, 181] width 77 height 11
click at [500, 181] on span "5 5" at bounding box center [504, 182] width 78 height 12
click at [500, 181] on input "5" at bounding box center [503, 181] width 77 height 11
click at [302, 191] on div "Original Package ID: FLSRWGM-20230926-1309" at bounding box center [210, 191] width 340 height 8
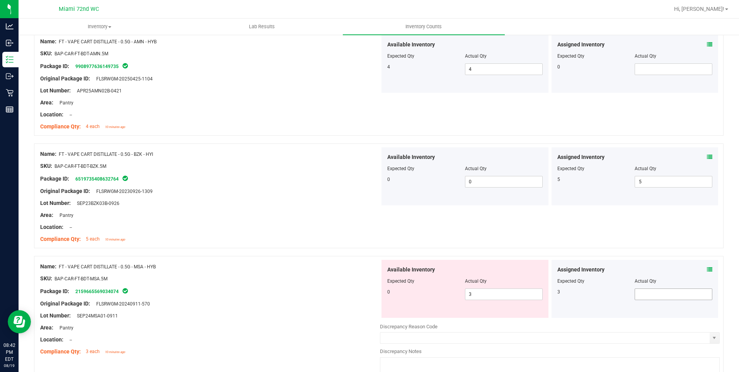
click at [647, 293] on span at bounding box center [674, 294] width 78 height 12
click at [647, 293] on input "text" at bounding box center [673, 294] width 77 height 11
click at [499, 297] on span "3 3" at bounding box center [504, 294] width 78 height 12
click at [499, 297] on input "3" at bounding box center [503, 294] width 77 height 11
click at [347, 278] on div "SKU: BAP-CAR-FT-BDT-MSA.5M" at bounding box center [210, 278] width 340 height 8
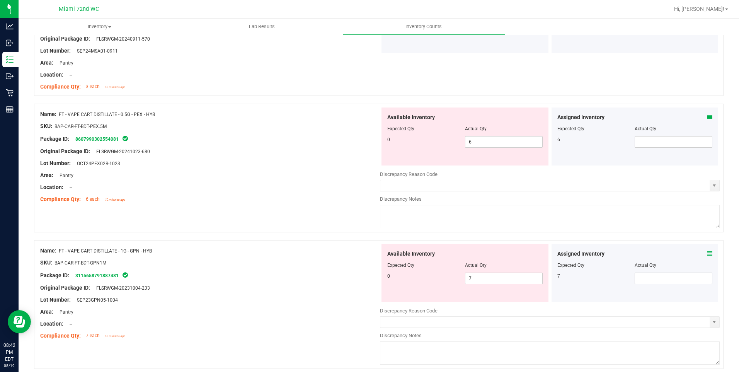
scroll to position [2026, 0]
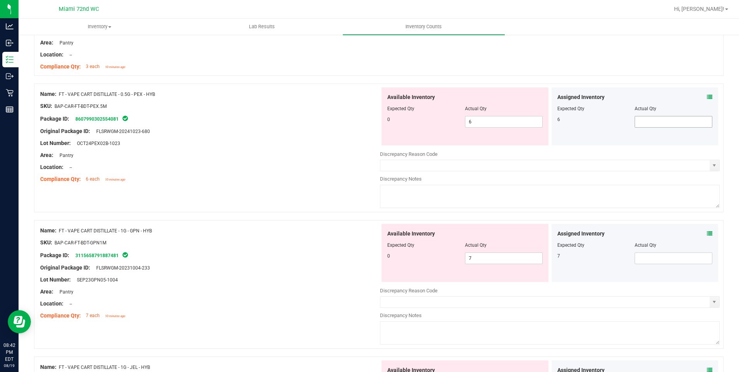
click at [669, 121] on span at bounding box center [674, 122] width 78 height 12
click at [486, 128] on div "Available Inventory Expected Qty Actual Qty 0 6 6" at bounding box center [464, 116] width 167 height 58
drag, startPoint x: 486, startPoint y: 125, endPoint x: 486, endPoint y: 121, distance: 4.6
click at [486, 124] on span "6 6" at bounding box center [504, 122] width 78 height 12
click at [486, 121] on input "6" at bounding box center [503, 121] width 77 height 11
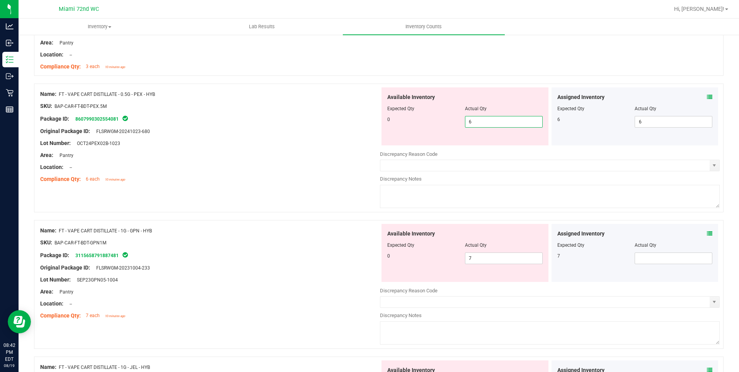
click at [486, 121] on input "6" at bounding box center [503, 121] width 77 height 11
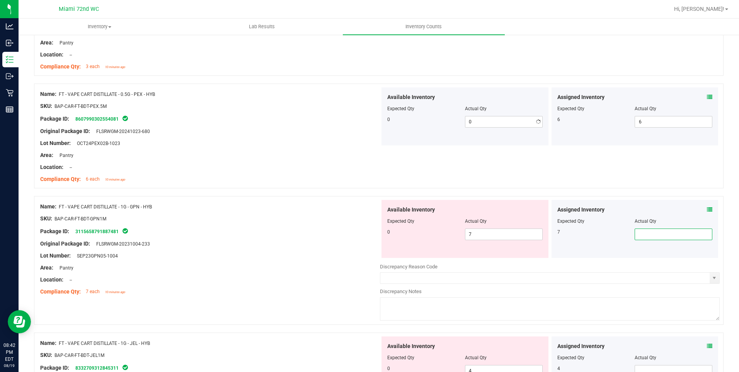
click at [662, 257] on div "Assigned Inventory Expected Qty Actual Qty 7" at bounding box center [634, 229] width 167 height 58
click at [512, 231] on span "7 7" at bounding box center [504, 234] width 78 height 12
click at [512, 231] on input "7" at bounding box center [503, 234] width 77 height 11
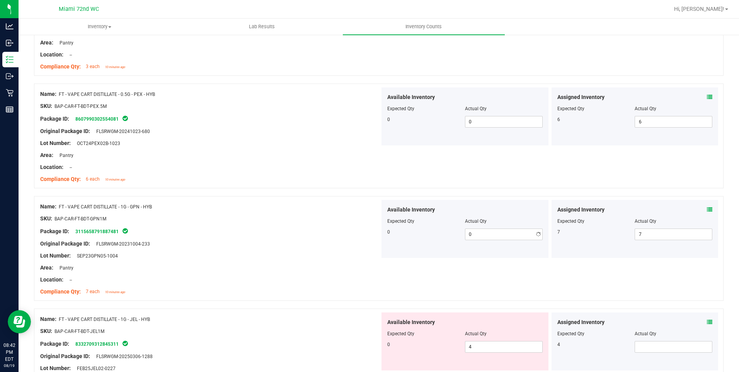
click at [552, 230] on div "Assigned Inventory Expected Qty Actual Qty 7 7 7" at bounding box center [634, 229] width 167 height 58
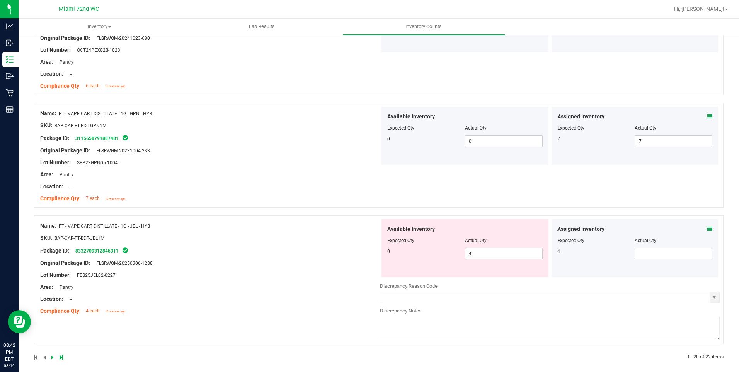
scroll to position [2125, 0]
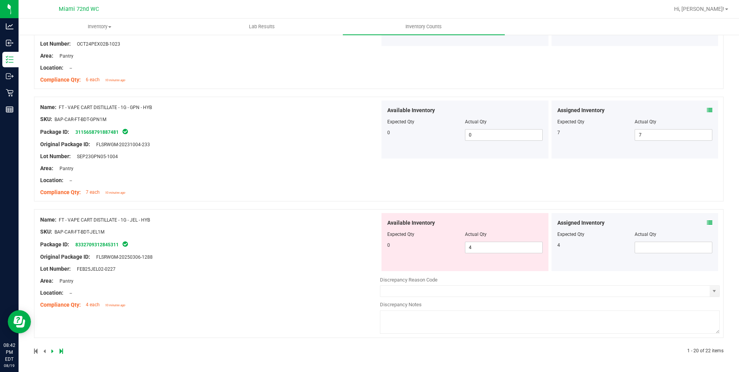
click at [658, 254] on div "Assigned Inventory Expected Qty Actual Qty 4" at bounding box center [634, 242] width 167 height 58
click at [657, 252] on span at bounding box center [674, 248] width 78 height 12
click at [512, 244] on span "4 4" at bounding box center [504, 248] width 78 height 12
click at [511, 245] on input "4" at bounding box center [503, 247] width 77 height 11
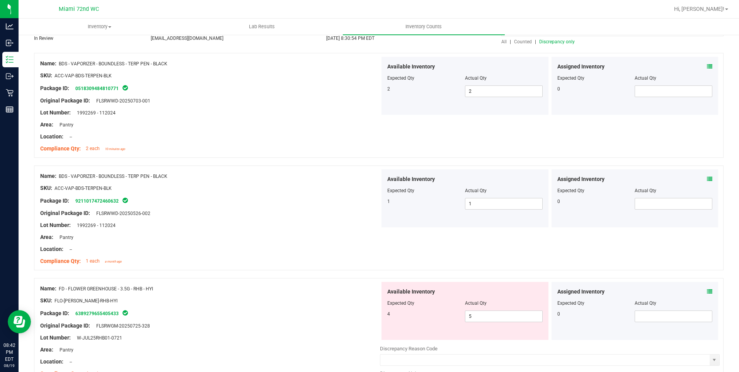
scroll to position [0, 0]
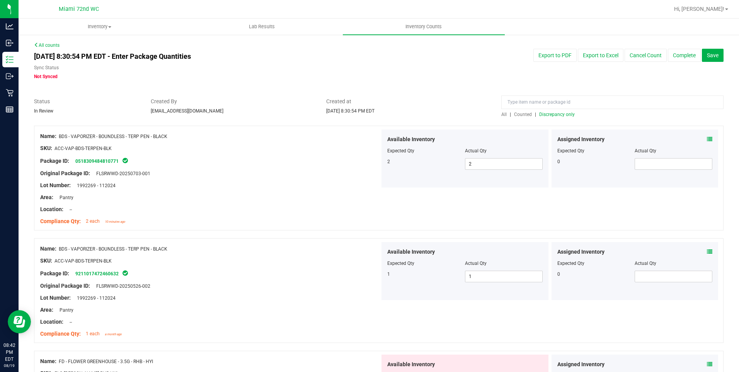
click at [498, 113] on div "All | Counted | Discrepancy only" at bounding box center [612, 107] width 234 height 20
click at [501, 114] on span "All" at bounding box center [503, 114] width 5 height 5
click at [553, 112] on span "Discrepancy only" at bounding box center [557, 114] width 36 height 5
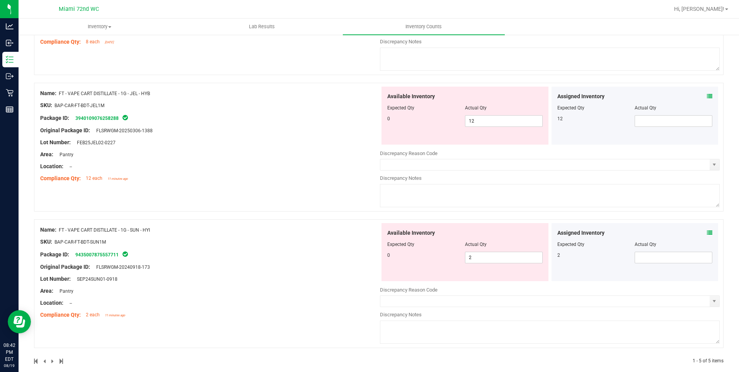
scroll to position [462, 0]
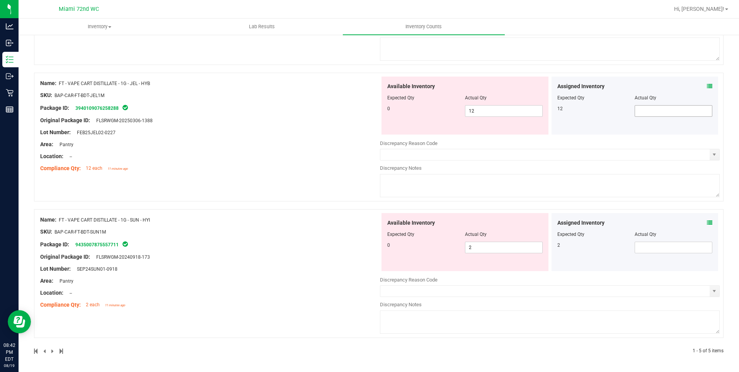
click at [640, 107] on span at bounding box center [674, 111] width 78 height 12
click at [510, 113] on span "12 12" at bounding box center [504, 111] width 78 height 12
click at [510, 113] on input "12" at bounding box center [503, 110] width 77 height 11
click at [283, 194] on div "Name: FT - VAPE CART DISTILLATE - 1G - JEL - HYB SKU: BAP-CAR-FT-BDT-JEL1M Pack…" at bounding box center [378, 137] width 689 height 129
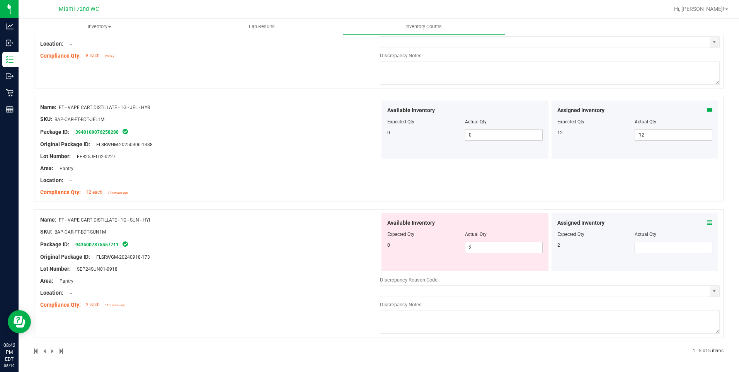
drag, startPoint x: 629, startPoint y: 242, endPoint x: 636, endPoint y: 242, distance: 7.3
click at [630, 242] on div "2" at bounding box center [634, 248] width 155 height 12
click at [637, 242] on span at bounding box center [674, 248] width 78 height 12
click at [506, 249] on span "2 2" at bounding box center [504, 248] width 78 height 12
click at [506, 249] on input "2" at bounding box center [503, 247] width 77 height 11
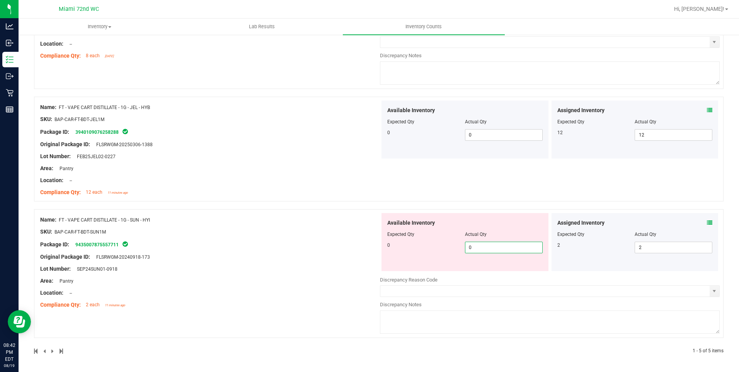
click at [315, 240] on div "Name: FT - VAPE CART DISTILLATE - 1G - SUN - HYI SKU: BAP-CAR-FT-BDT-SUN1M Pack…" at bounding box center [210, 262] width 340 height 99
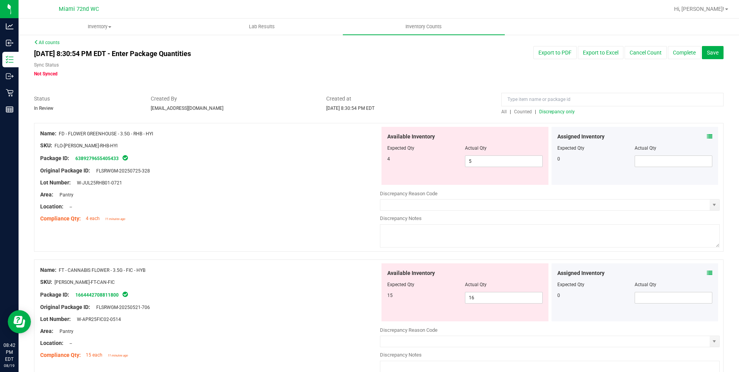
scroll to position [0, 0]
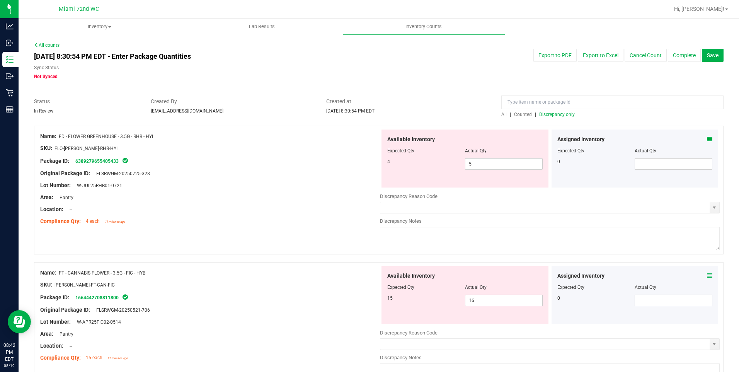
click at [502, 115] on span "All" at bounding box center [503, 114] width 5 height 5
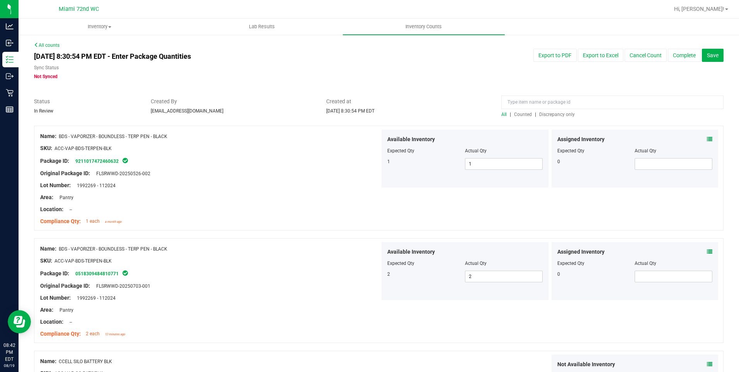
drag, startPoint x: 550, startPoint y: 118, endPoint x: 556, endPoint y: 115, distance: 7.3
click at [551, 118] on div at bounding box center [378, 122] width 689 height 8
click at [556, 115] on span "Discrepancy only" at bounding box center [557, 114] width 36 height 5
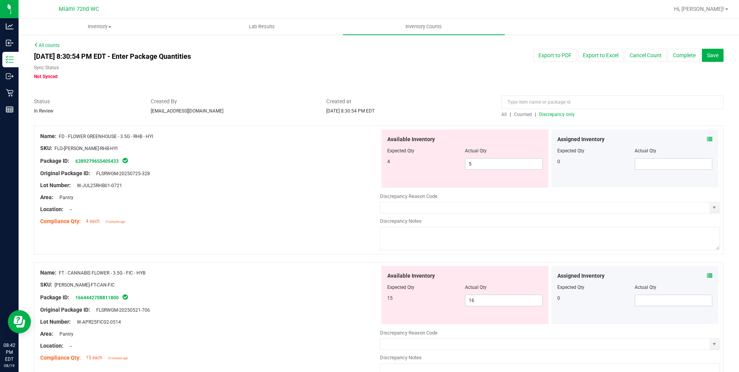
click at [296, 160] on div "Package ID: 6389279655405433" at bounding box center [210, 160] width 340 height 9
click at [502, 169] on span "5 5" at bounding box center [504, 164] width 78 height 12
click at [502, 164] on span "5 5" at bounding box center [504, 164] width 78 height 12
click at [502, 164] on input "5" at bounding box center [503, 163] width 77 height 11
click at [356, 225] on div "Compliance Qty: 4 each 12 minutes ago" at bounding box center [210, 221] width 340 height 8
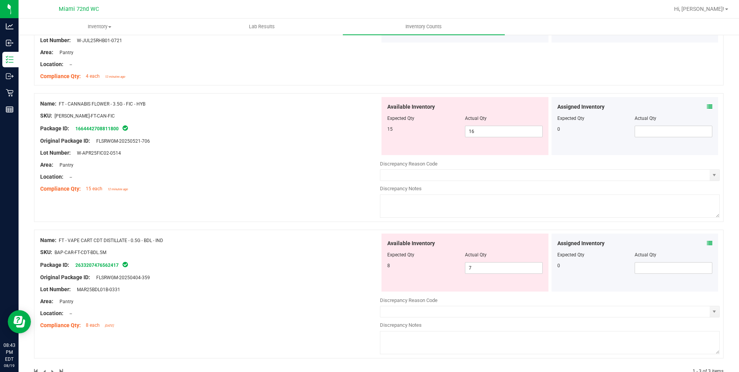
scroll to position [145, 0]
click at [489, 130] on span "16 16" at bounding box center [504, 131] width 78 height 12
click at [489, 130] on input "16" at bounding box center [503, 131] width 77 height 11
drag, startPoint x: 231, startPoint y: 134, endPoint x: 250, endPoint y: 134, distance: 18.9
click at [232, 134] on div "Name: FT - CANNABIS FLOWER - 3.5G - FIC - HYB SKU: [PERSON_NAME]-FT-CAN-FIC Pac…" at bounding box center [210, 146] width 340 height 99
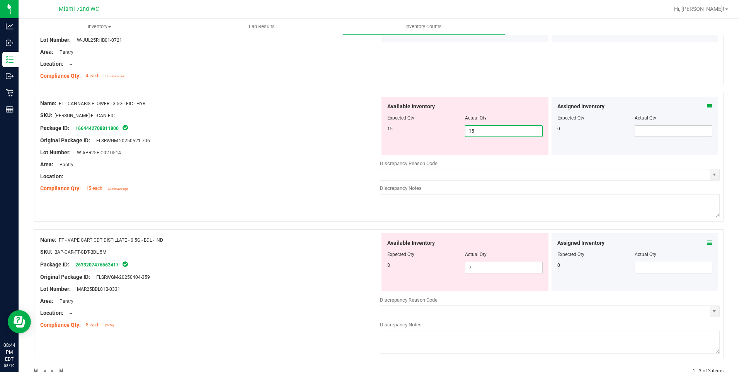
scroll to position [141, 0]
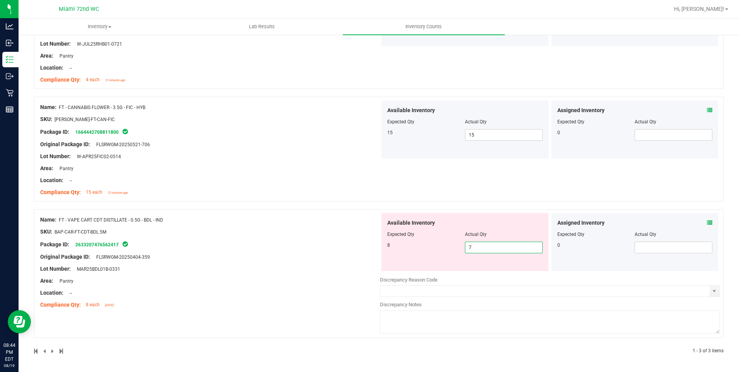
click at [476, 244] on span "7 7" at bounding box center [504, 248] width 78 height 12
click at [476, 244] on input "7" at bounding box center [503, 247] width 77 height 11
click at [318, 264] on div "Name: FT - VAPE CART CDT DISTILLATE - 0.5G - BDL - IND SKU: BAP-CAR-FT-CDT-BDL.…" at bounding box center [210, 262] width 340 height 99
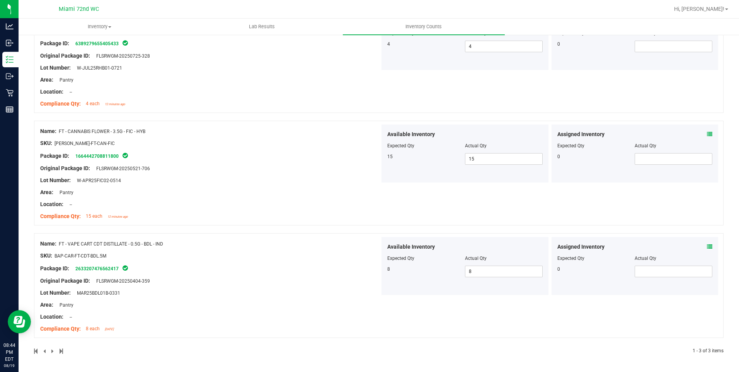
scroll to position [0, 0]
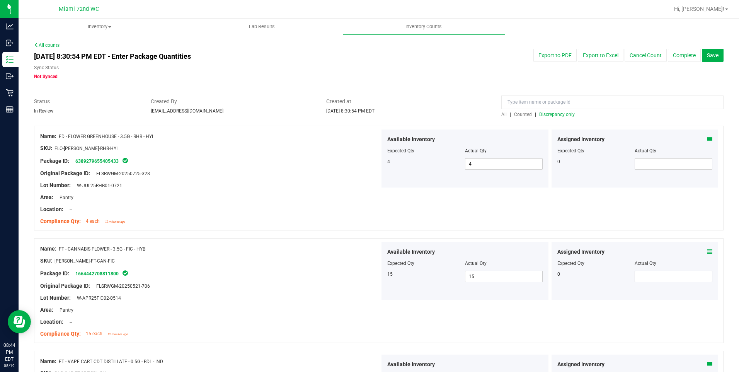
click at [501, 117] on div "All | Counted | Discrepancy only" at bounding box center [612, 114] width 222 height 7
click at [501, 116] on span "All" at bounding box center [503, 114] width 5 height 5
click at [562, 117] on div "All | Counted | Discrepancy only" at bounding box center [612, 114] width 222 height 7
click at [561, 116] on span "Discrepancy only" at bounding box center [557, 114] width 36 height 5
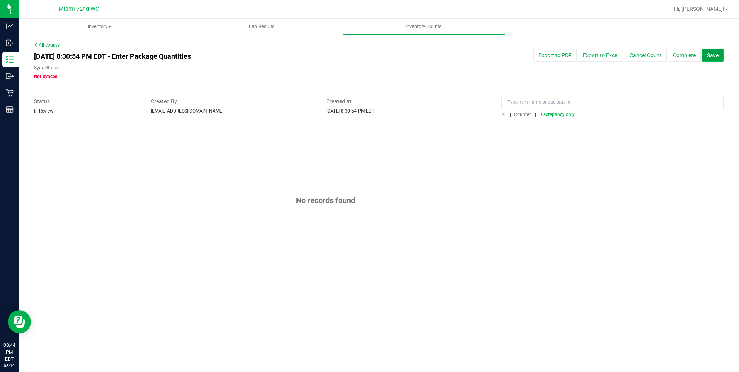
click at [723, 59] on button "Save" at bounding box center [713, 55] width 22 height 13
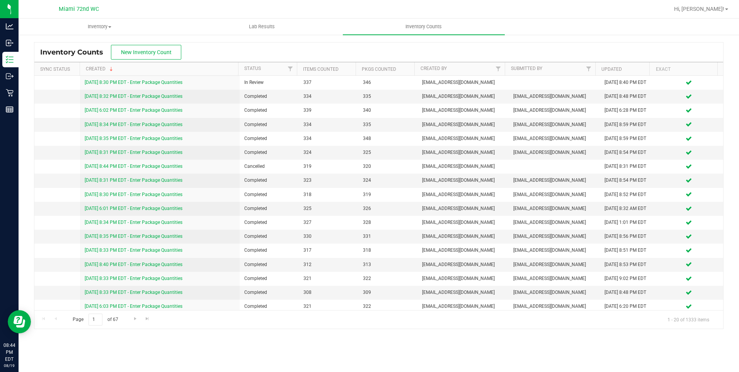
click at [716, 5] on div "Hi, [PERSON_NAME]!" at bounding box center [701, 9] width 60 height 14
click at [713, 11] on span "Hi, [PERSON_NAME]!" at bounding box center [699, 9] width 50 height 6
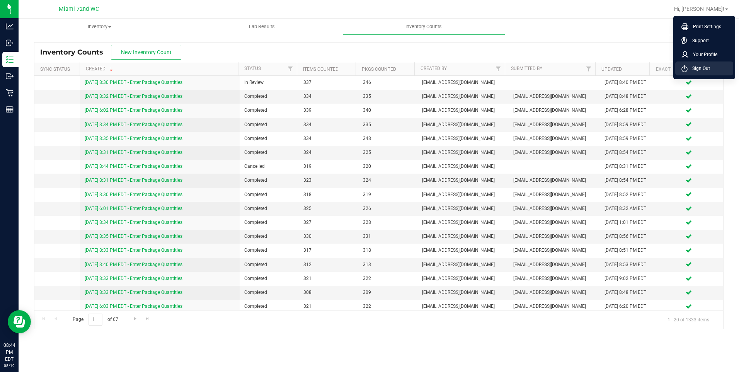
click at [698, 68] on span "Sign Out" at bounding box center [698, 69] width 22 height 8
